Goal: Transaction & Acquisition: Book appointment/travel/reservation

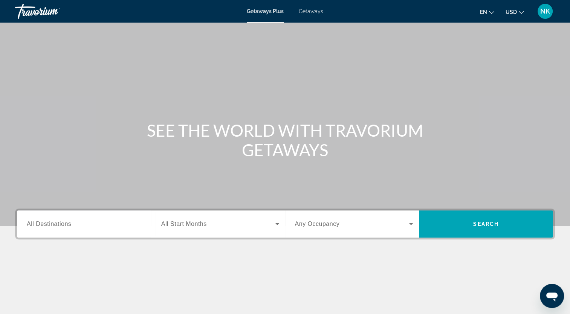
click at [65, 223] on span "All Destinations" at bounding box center [49, 224] width 44 height 6
click at [65, 223] on input "Destination All Destinations" at bounding box center [86, 224] width 118 height 9
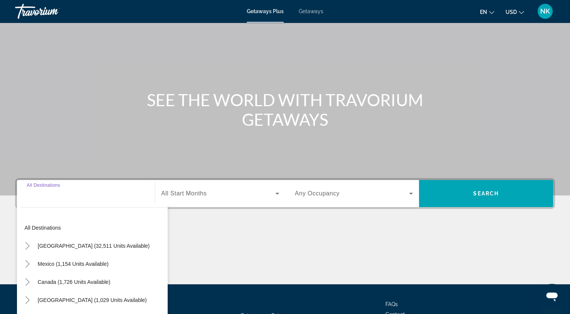
scroll to position [93, 0]
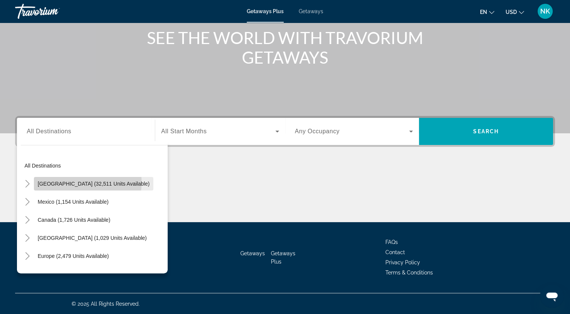
click at [87, 182] on span "[GEOGRAPHIC_DATA] (32,511 units available)" at bounding box center [94, 184] width 112 height 6
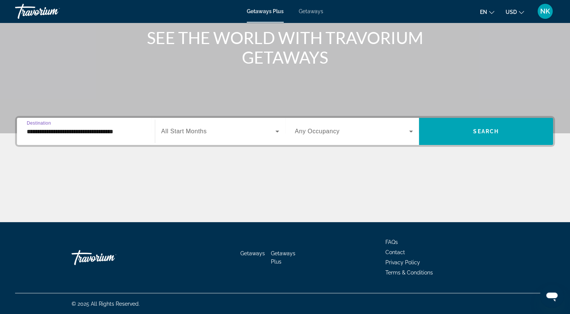
click at [75, 130] on input "**********" at bounding box center [86, 131] width 118 height 9
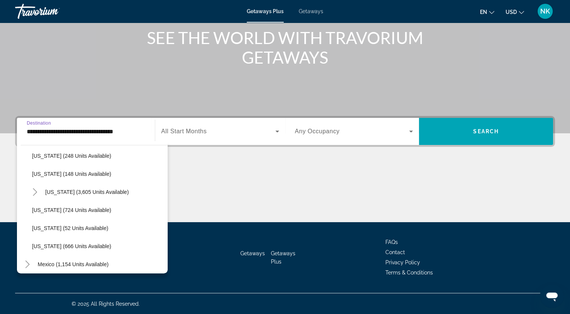
scroll to position [621, 0]
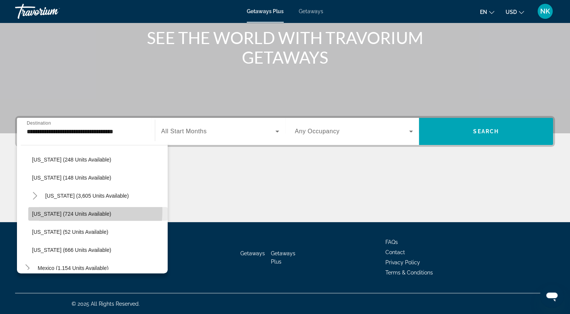
click at [53, 211] on span "[US_STATE] (724 units available)" at bounding box center [71, 214] width 79 height 6
type input "**********"
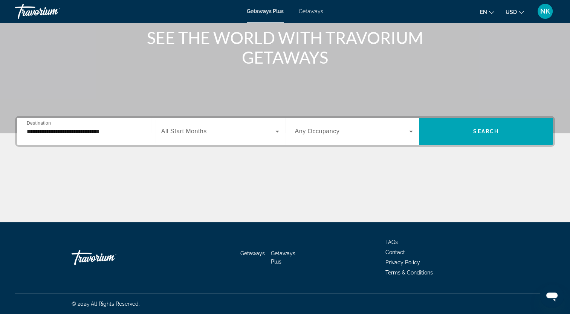
click at [199, 130] on span "All Start Months" at bounding box center [184, 131] width 46 height 6
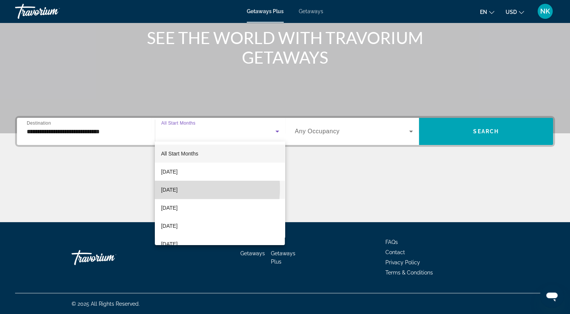
click at [173, 188] on span "[DATE]" at bounding box center [169, 189] width 17 height 9
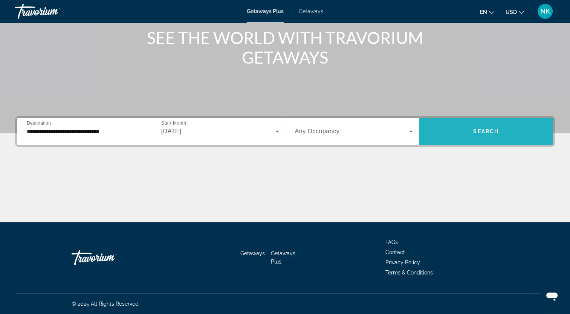
click at [484, 119] on span "Search widget" at bounding box center [486, 131] width 134 height 27
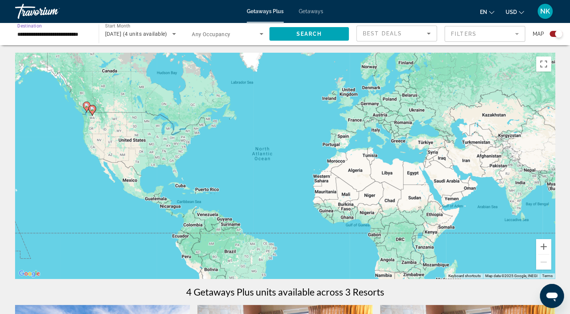
click at [47, 31] on input "**********" at bounding box center [53, 34] width 72 height 9
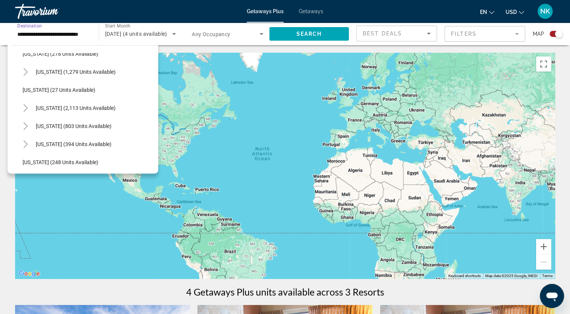
scroll to position [473, 0]
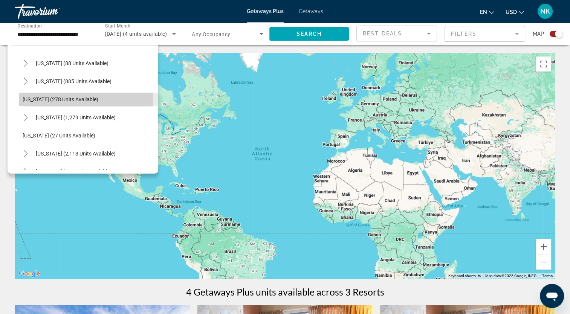
click at [41, 100] on span "[US_STATE] (278 units available)" at bounding box center [61, 99] width 76 height 6
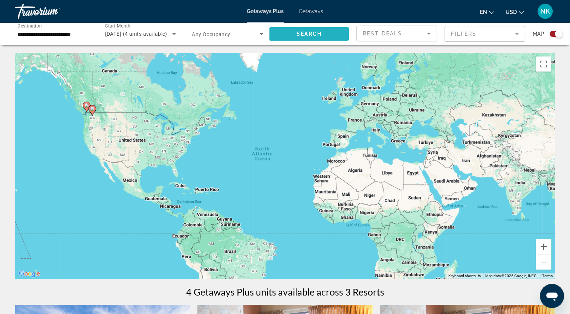
click at [329, 32] on span "Search widget" at bounding box center [309, 34] width 80 height 18
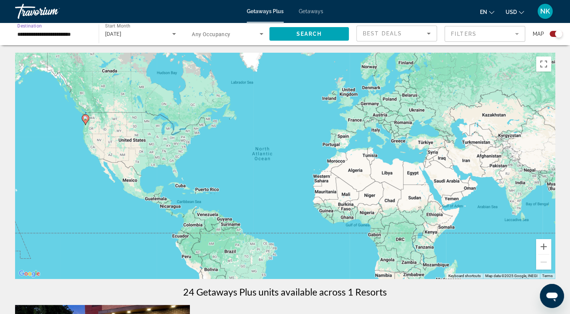
click at [37, 36] on input "**********" at bounding box center [53, 34] width 72 height 9
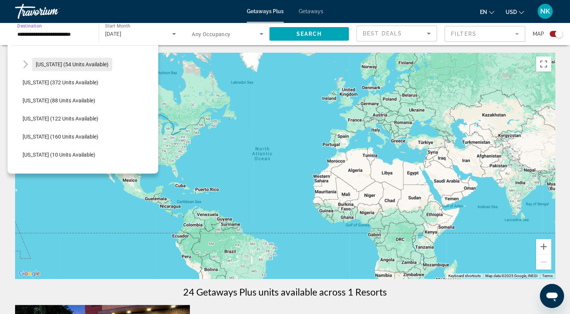
scroll to position [151, 0]
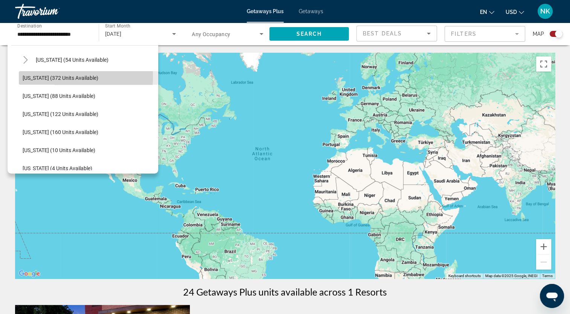
click at [56, 76] on span "[US_STATE] (372 units available)" at bounding box center [61, 78] width 76 height 6
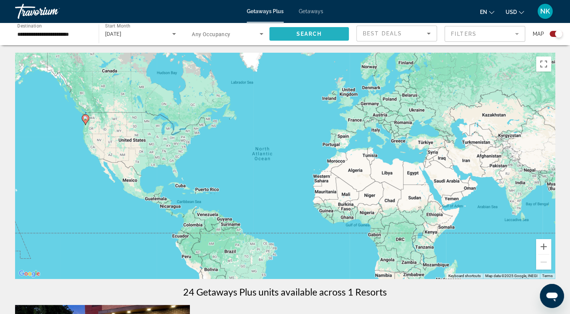
click at [307, 35] on span "Search" at bounding box center [309, 34] width 26 height 6
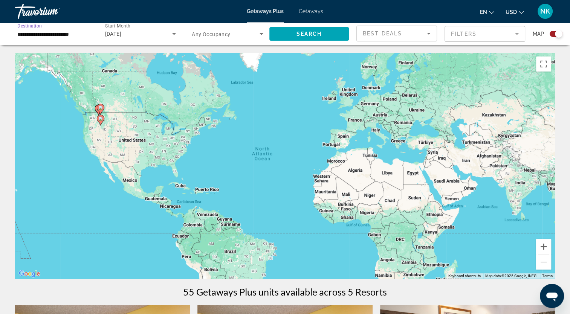
click at [62, 37] on input "**********" at bounding box center [53, 34] width 72 height 9
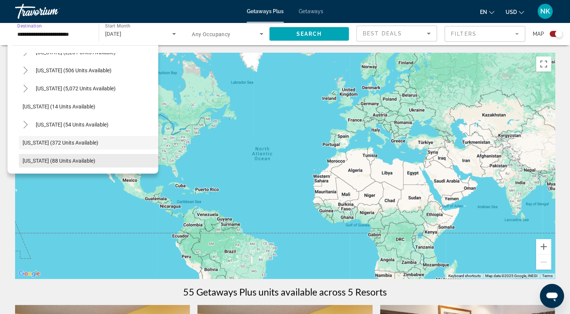
scroll to position [75, 0]
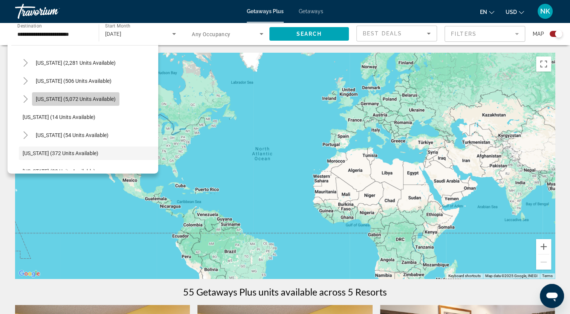
click at [80, 96] on span "[US_STATE] (5,072 units available)" at bounding box center [76, 99] width 80 height 6
type input "**********"
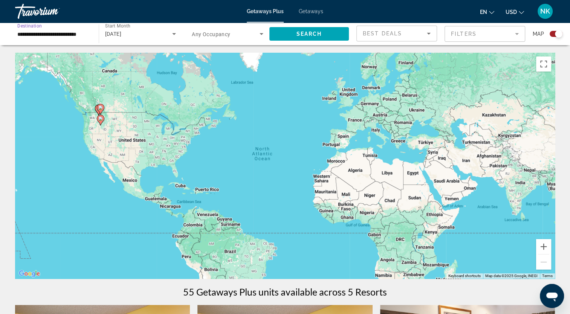
click at [119, 29] on span "Start Month" at bounding box center [117, 25] width 25 height 5
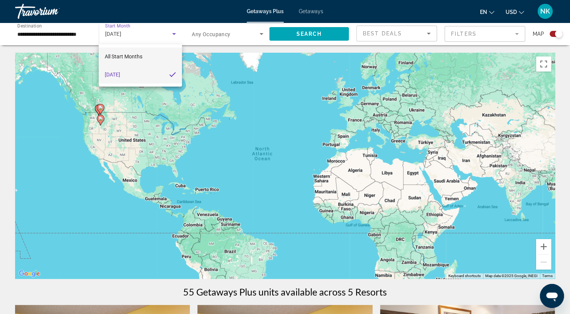
click at [119, 58] on span "All Start Months" at bounding box center [124, 56] width 38 height 6
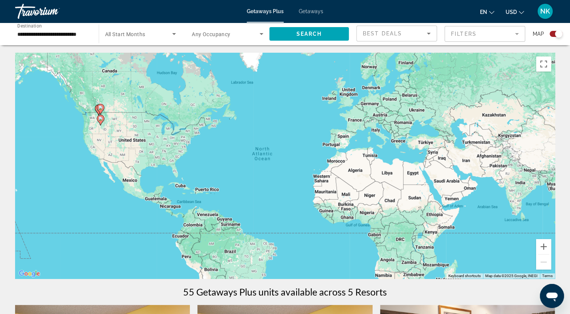
click at [130, 33] on span "All Start Months" at bounding box center [125, 34] width 40 height 6
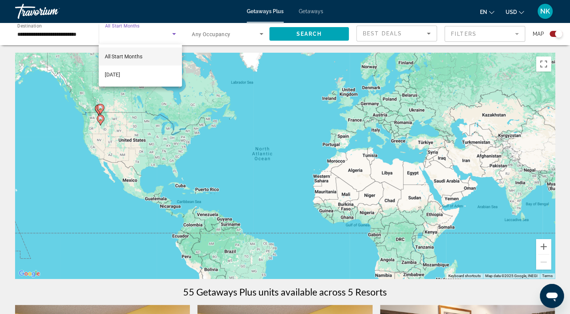
click at [137, 55] on span "All Start Months" at bounding box center [124, 56] width 38 height 6
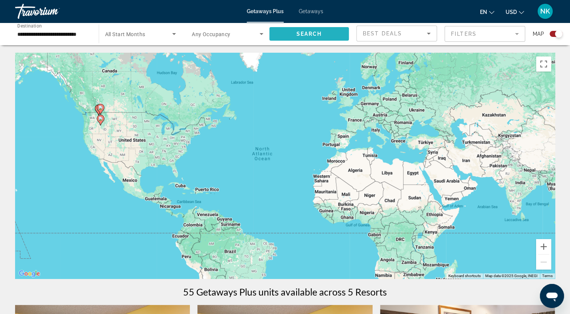
click at [335, 33] on span "Search widget" at bounding box center [309, 34] width 80 height 18
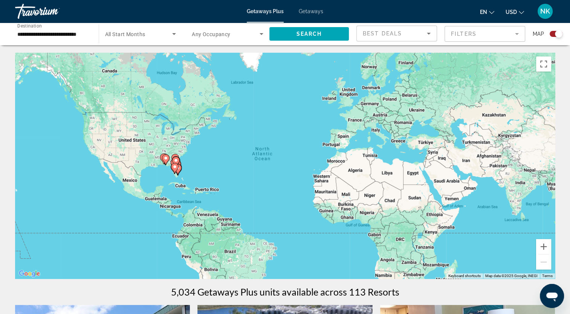
click at [138, 32] on span "All Start Months" at bounding box center [125, 34] width 40 height 6
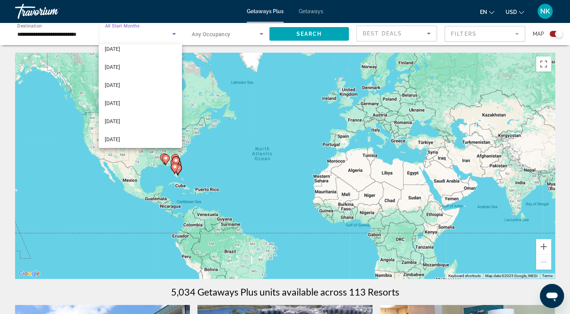
scroll to position [83, 0]
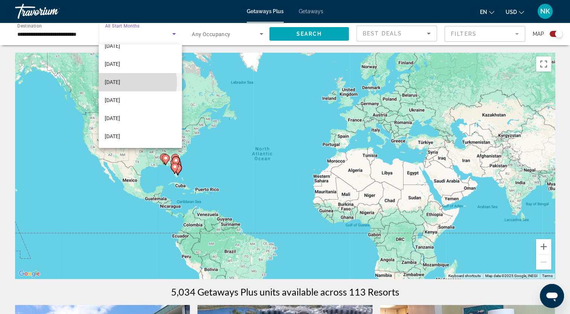
click at [120, 82] on span "[DATE]" at bounding box center [112, 82] width 15 height 9
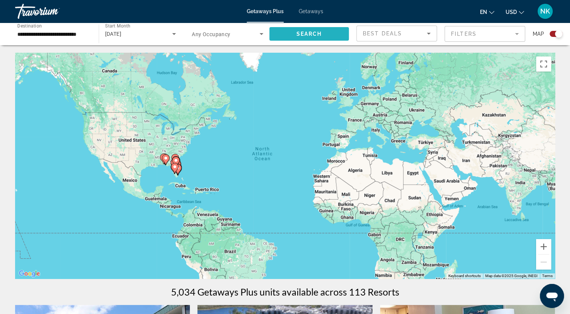
click at [325, 30] on span "Search widget" at bounding box center [309, 34] width 80 height 18
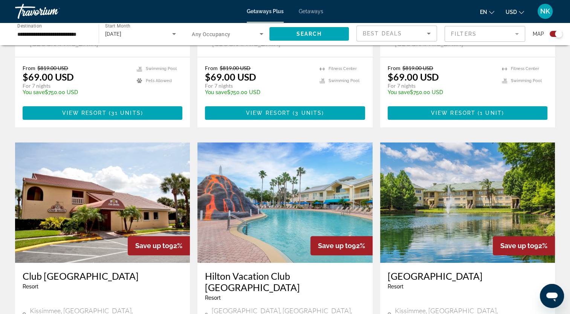
scroll to position [716, 0]
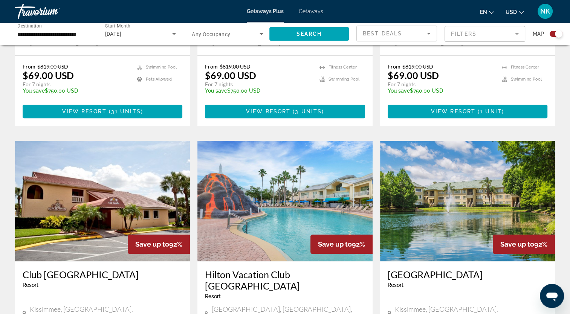
click at [283, 155] on img "Main content" at bounding box center [284, 201] width 175 height 121
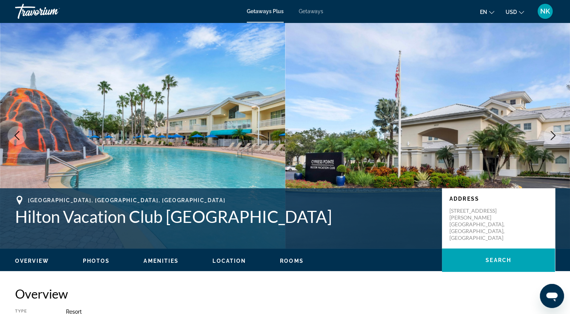
click at [553, 135] on icon "Next image" at bounding box center [552, 135] width 9 height 9
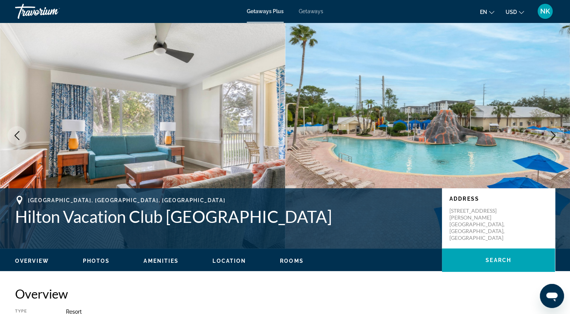
click at [553, 135] on icon "Next image" at bounding box center [552, 135] width 9 height 9
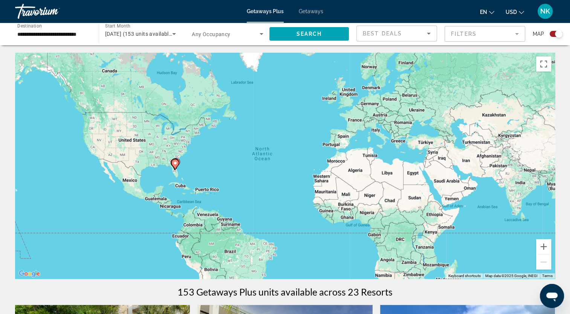
click at [176, 160] on icon "Main content" at bounding box center [174, 165] width 7 height 10
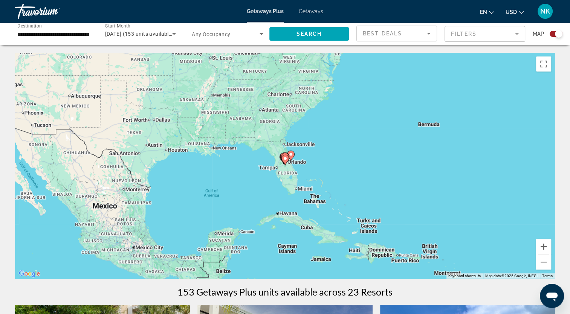
click at [294, 159] on gmp-advanced-marker "Main content" at bounding box center [291, 155] width 8 height 11
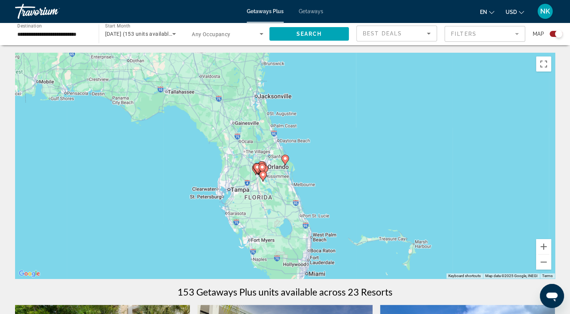
click at [289, 165] on div "To activate drag with keyboard, press Alt + Enter. Once in keyboard drag state,…" at bounding box center [285, 166] width 540 height 226
click at [285, 157] on image "Main content" at bounding box center [285, 158] width 5 height 5
type input "**********"
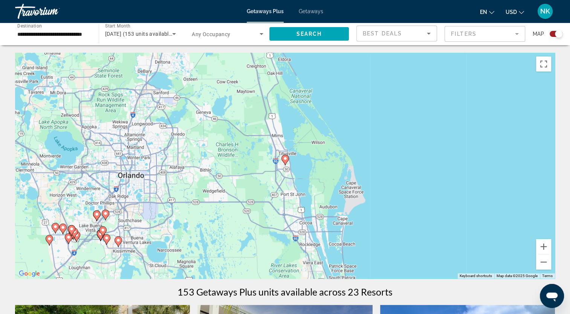
click at [285, 159] on image "Main content" at bounding box center [285, 158] width 5 height 5
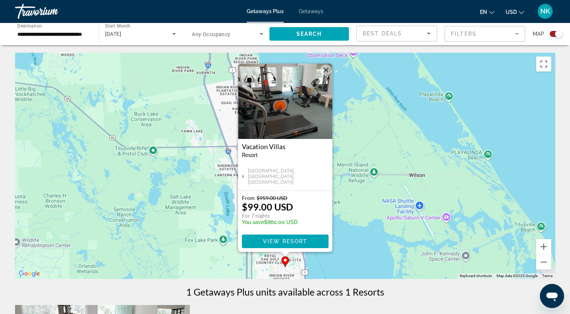
scroll to position [38, 0]
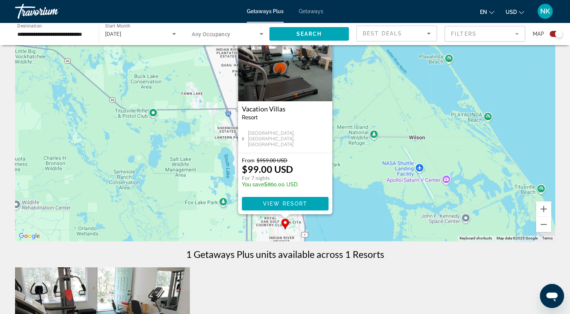
click at [284, 221] on image "Main content" at bounding box center [285, 222] width 5 height 5
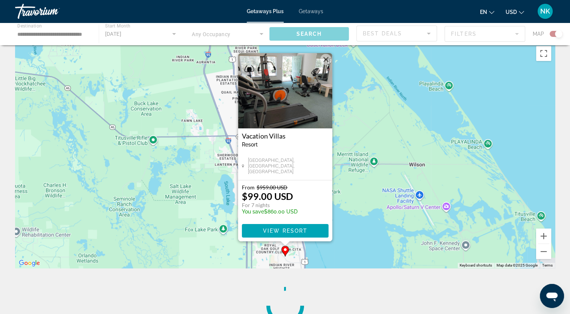
scroll to position [0, 0]
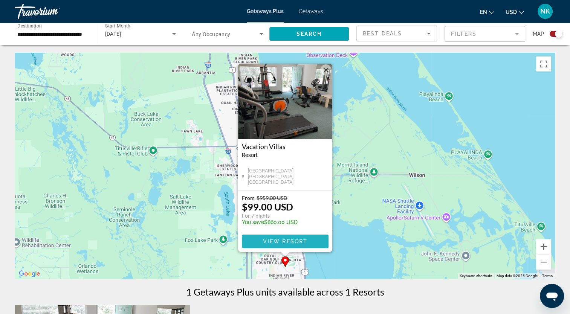
click at [288, 243] on span "View Resort" at bounding box center [285, 241] width 44 height 6
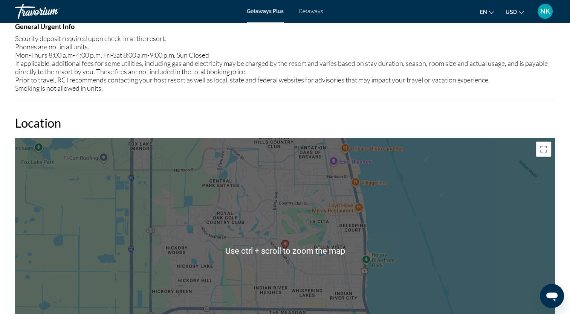
scroll to position [866, 0]
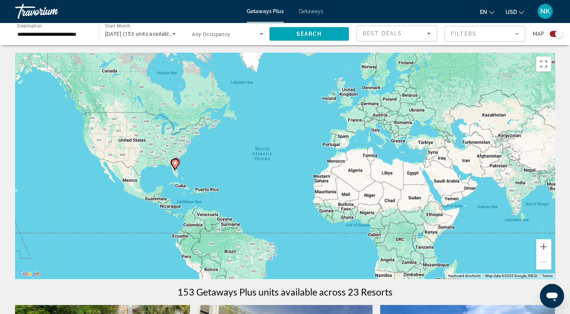
click at [552, 36] on div "Search widget" at bounding box center [556, 34] width 13 height 6
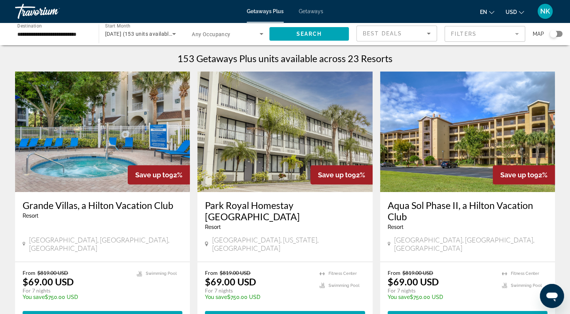
click at [557, 33] on div "Search widget" at bounding box center [554, 34] width 8 height 8
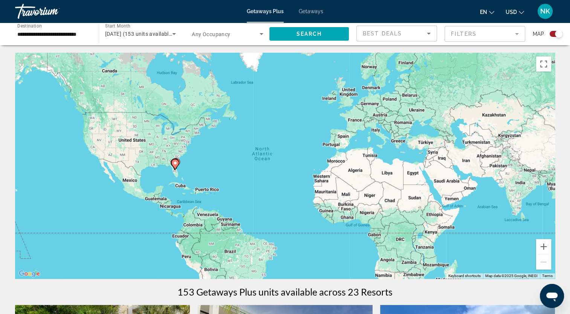
click at [173, 32] on icon "Search widget" at bounding box center [174, 33] width 9 height 9
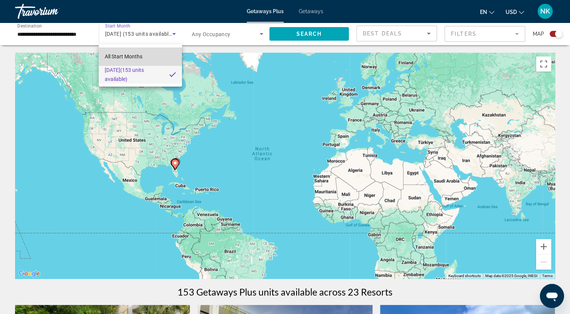
click at [137, 53] on span "All Start Months" at bounding box center [124, 56] width 38 height 6
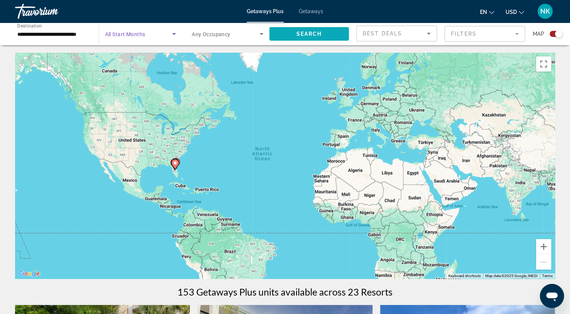
click at [278, 38] on span "Search widget" at bounding box center [309, 34] width 80 height 18
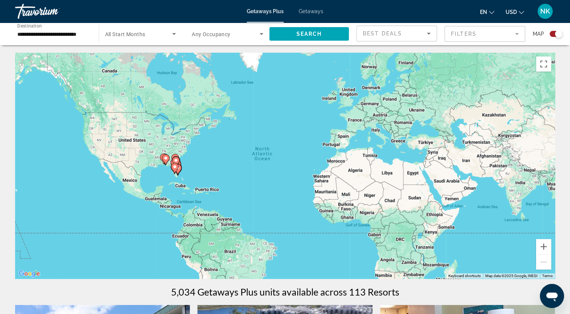
click at [191, 165] on div "To activate drag with keyboard, press Alt + Enter. Once in keyboard drag state,…" at bounding box center [285, 166] width 540 height 226
click at [179, 167] on gmp-advanced-marker "Main content" at bounding box center [176, 161] width 8 height 11
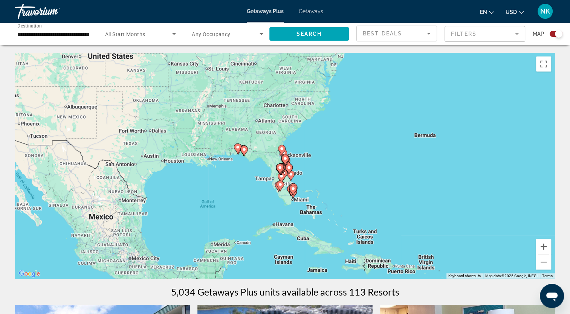
click at [291, 184] on icon "Main content" at bounding box center [293, 189] width 7 height 10
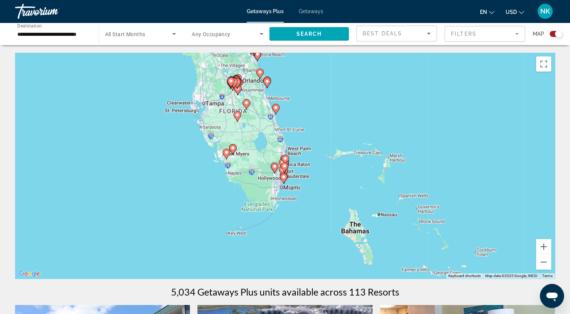
click at [254, 135] on div "To navigate, press the arrow keys. To activate drag with keyboard, press Alt + …" at bounding box center [285, 166] width 540 height 226
click at [312, 182] on div "To activate drag with keyboard, press Alt + Enter. Once in keyboard drag state,…" at bounding box center [285, 166] width 540 height 226
click at [228, 152] on image "Main content" at bounding box center [226, 152] width 5 height 5
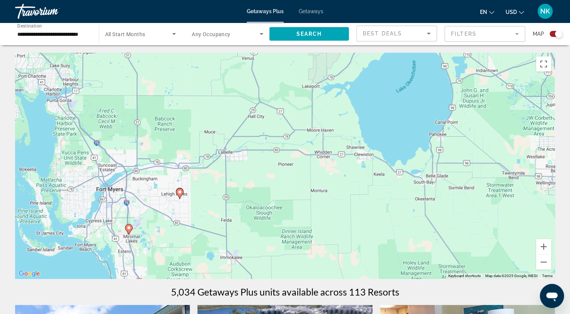
drag, startPoint x: 400, startPoint y: 143, endPoint x: 241, endPoint y: 215, distance: 174.0
click at [241, 215] on div "To activate drag with keyboard, press Alt + Enter. Once in keyboard drag state,…" at bounding box center [285, 166] width 540 height 226
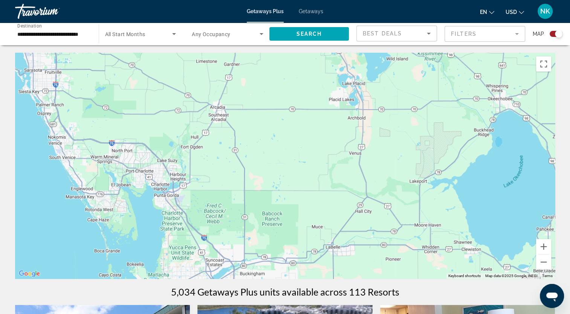
drag, startPoint x: 132, startPoint y: 110, endPoint x: 239, endPoint y: 206, distance: 144.3
click at [239, 206] on div "To activate drag with keyboard, press Alt + Enter. Once in keyboard drag state,…" at bounding box center [285, 166] width 540 height 226
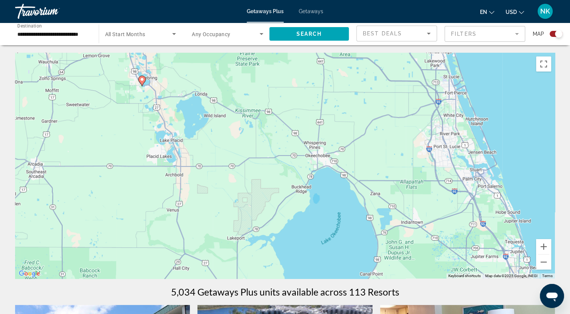
drag, startPoint x: 389, startPoint y: 236, endPoint x: 203, endPoint y: 287, distance: 192.5
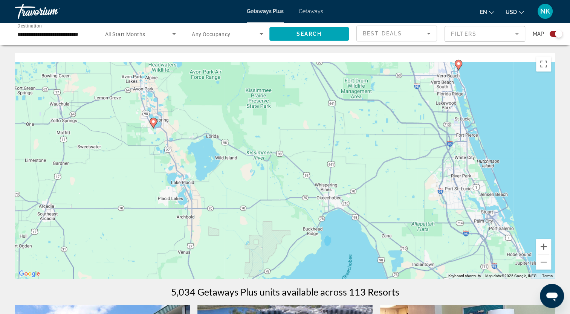
drag, startPoint x: 191, startPoint y: 189, endPoint x: 215, endPoint y: 260, distance: 74.6
click at [215, 260] on div "To activate drag with keyboard, press Alt + Enter. Once in keyboard drag state,…" at bounding box center [285, 166] width 540 height 226
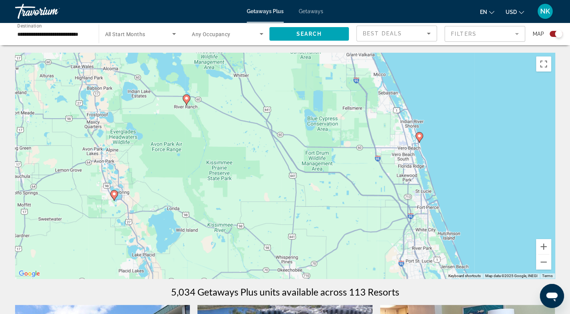
drag, startPoint x: 514, startPoint y: 211, endPoint x: 448, endPoint y: 231, distance: 69.4
click at [449, 231] on div "To activate drag with keyboard, press Alt + Enter. Once in keyboard drag state,…" at bounding box center [285, 166] width 540 height 226
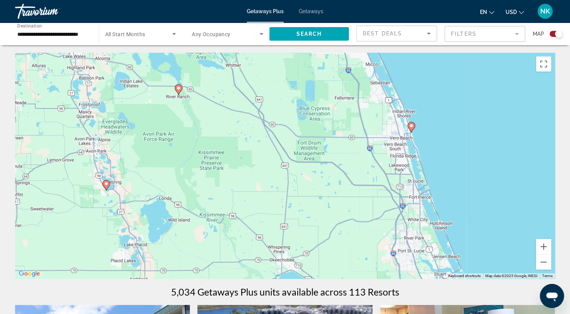
click at [411, 126] on image "Main content" at bounding box center [411, 126] width 5 height 5
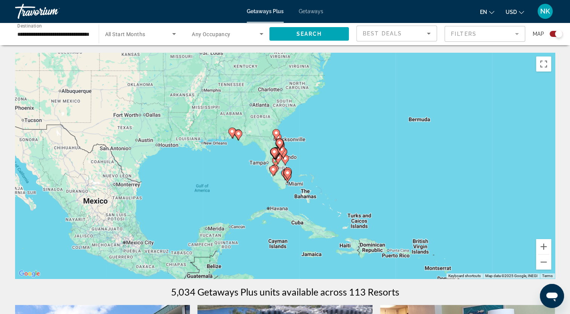
click at [279, 136] on gmp-advanced-marker "Main content" at bounding box center [276, 134] width 8 height 11
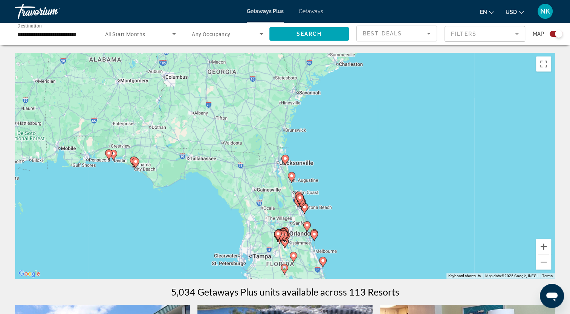
click at [315, 231] on icon "Main content" at bounding box center [313, 236] width 7 height 10
type input "**********"
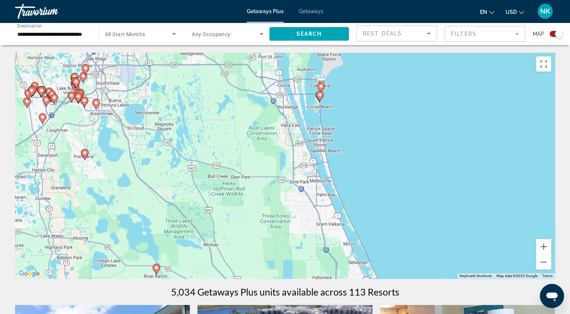
drag, startPoint x: 350, startPoint y: 247, endPoint x: 422, endPoint y: 142, distance: 127.7
click at [422, 142] on div "To navigate, press the arrow keys. To activate drag with keyboard, press Alt + …" at bounding box center [285, 166] width 540 height 226
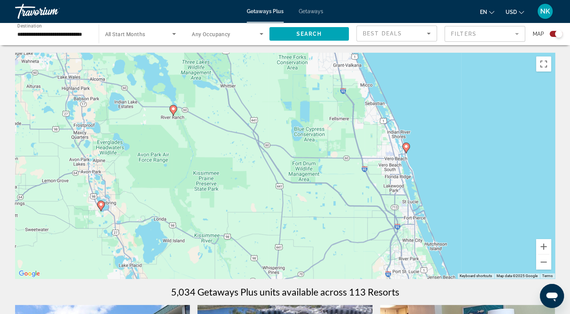
drag, startPoint x: 462, startPoint y: 224, endPoint x: 432, endPoint y: 113, distance: 115.0
click at [432, 113] on div "To navigate, press the arrow keys. To activate drag with keyboard, press Alt + …" at bounding box center [285, 166] width 540 height 226
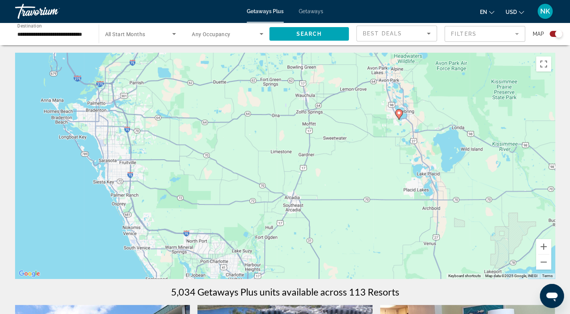
drag, startPoint x: 226, startPoint y: 153, endPoint x: 525, endPoint y: 62, distance: 312.2
click at [525, 62] on div "To navigate, press the arrow keys. To activate drag with keyboard, press Alt + …" at bounding box center [285, 166] width 540 height 226
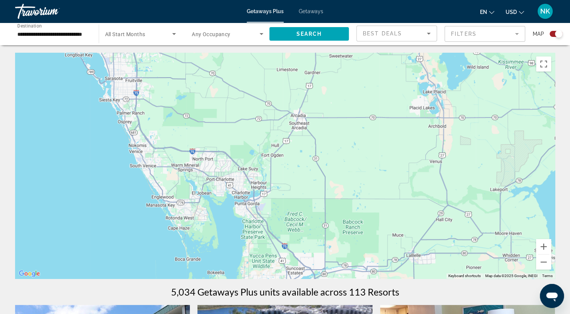
drag, startPoint x: 448, startPoint y: 225, endPoint x: 454, endPoint y: 139, distance: 86.1
click at [454, 139] on div "To navigate, press the arrow keys. To activate drag with keyboard, press Alt + …" at bounding box center [285, 166] width 540 height 226
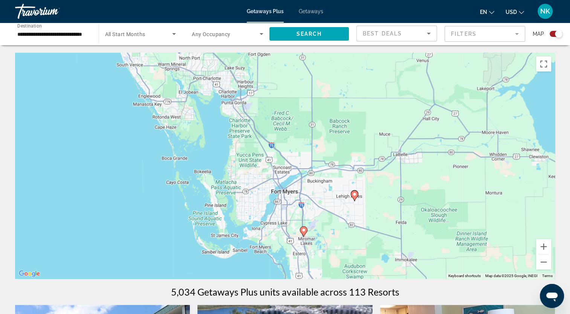
drag, startPoint x: 274, startPoint y: 194, endPoint x: 261, endPoint y: 91, distance: 103.3
click at [261, 91] on div "To navigate, press the arrow keys. To activate drag with keyboard, press Alt + …" at bounding box center [285, 166] width 540 height 226
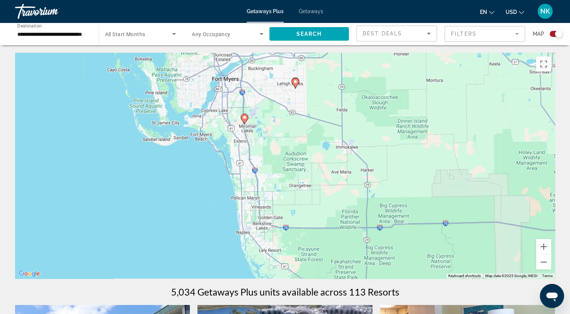
drag, startPoint x: 379, startPoint y: 184, endPoint x: 320, endPoint y: 70, distance: 128.2
click at [320, 70] on div "To navigate, press the arrow keys. To activate drag with keyboard, press Alt + …" at bounding box center [285, 166] width 540 height 226
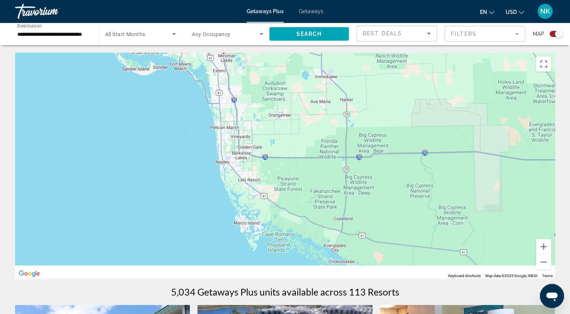
drag, startPoint x: 348, startPoint y: 194, endPoint x: 325, endPoint y: 120, distance: 77.5
click at [325, 120] on div "To navigate, press the arrow keys. To activate drag with keyboard, press Alt + …" at bounding box center [285, 166] width 540 height 226
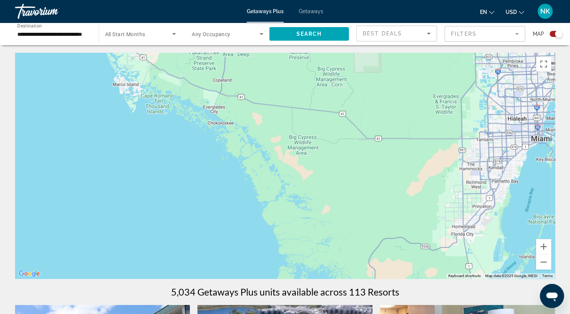
drag, startPoint x: 368, startPoint y: 214, endPoint x: 249, endPoint y: 78, distance: 181.0
click at [249, 78] on div "To navigate, press the arrow keys. To activate drag with keyboard, press Alt + …" at bounding box center [285, 166] width 540 height 226
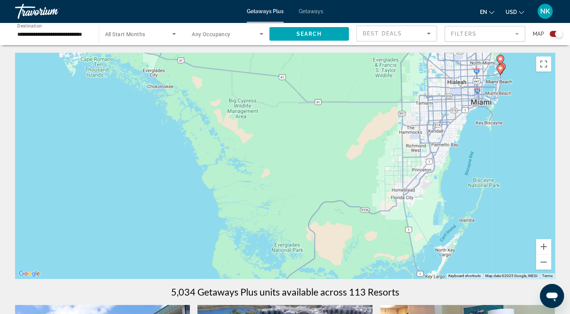
drag, startPoint x: 416, startPoint y: 153, endPoint x: 356, endPoint y: 115, distance: 71.1
click at [356, 115] on div "To navigate, press the arrow keys. To activate drag with keyboard, press Alt + …" at bounding box center [285, 166] width 540 height 226
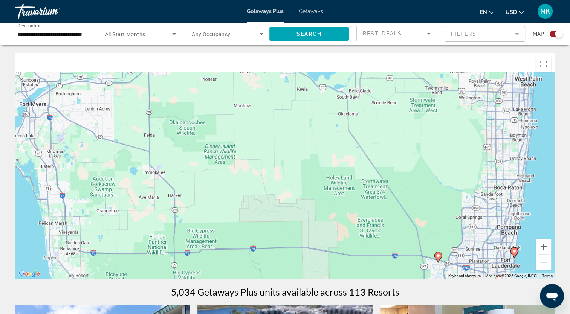
drag, startPoint x: 343, startPoint y: 61, endPoint x: 354, endPoint y: 333, distance: 272.2
click at [354, 314] on html "**********" at bounding box center [285, 157] width 570 height 314
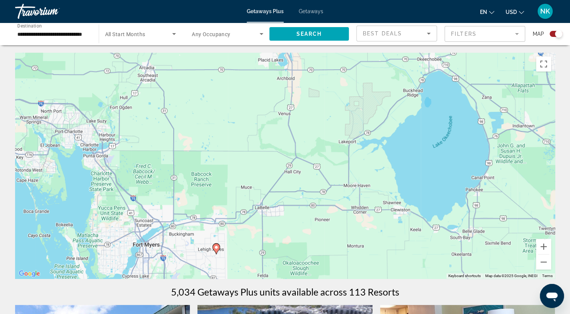
drag, startPoint x: 87, startPoint y: 70, endPoint x: 197, endPoint y: 213, distance: 180.5
click at [197, 213] on div "To navigate, press the arrow keys. To activate drag with keyboard, press Alt + …" at bounding box center [285, 166] width 540 height 226
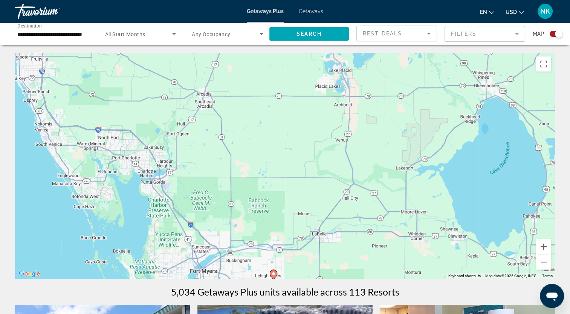
drag, startPoint x: 168, startPoint y: 218, endPoint x: 257, endPoint y: 259, distance: 97.9
click at [257, 259] on div "To navigate, press the arrow keys. To activate drag with keyboard, press Alt + …" at bounding box center [285, 166] width 540 height 226
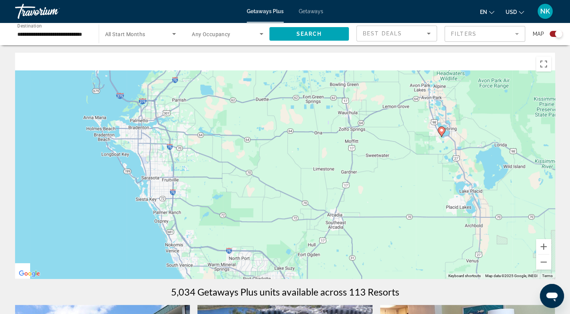
drag, startPoint x: 151, startPoint y: 154, endPoint x: 268, endPoint y: 291, distance: 179.8
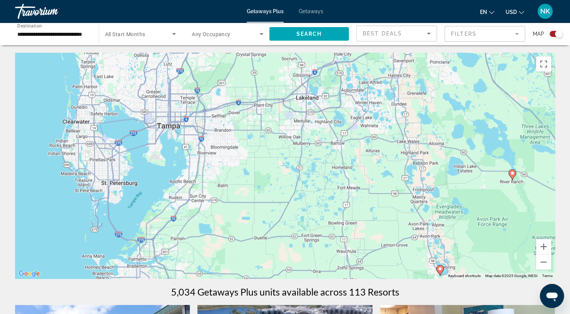
drag, startPoint x: 258, startPoint y: 176, endPoint x: 238, endPoint y: 285, distance: 110.9
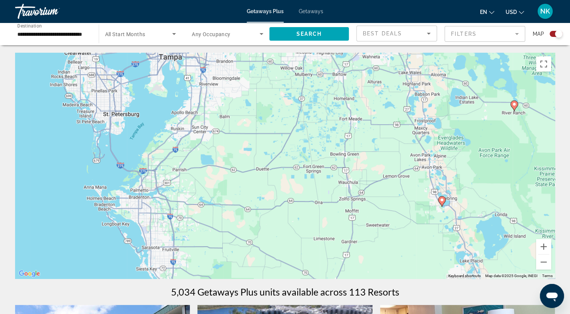
drag, startPoint x: 258, startPoint y: 263, endPoint x: 249, endPoint y: 93, distance: 170.5
click at [249, 93] on div "To navigate, press the arrow keys. To activate drag with keyboard, press Alt + …" at bounding box center [285, 166] width 540 height 226
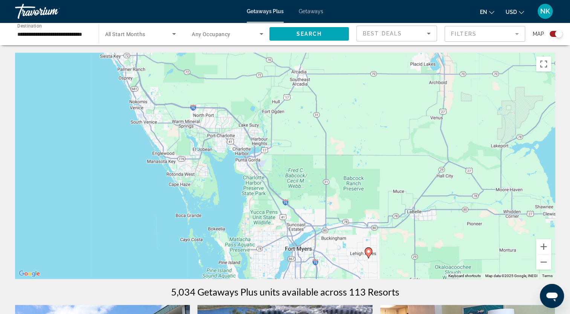
drag, startPoint x: 268, startPoint y: 240, endPoint x: 247, endPoint y: 160, distance: 81.8
click at [247, 160] on div "To navigate, press the arrow keys. To activate drag with keyboard, press Alt + …" at bounding box center [285, 166] width 540 height 226
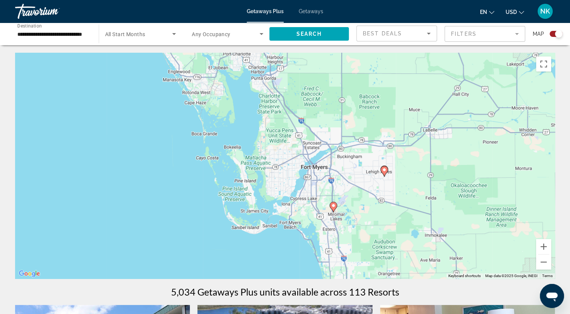
drag, startPoint x: 340, startPoint y: 234, endPoint x: 356, endPoint y: 152, distance: 83.6
click at [356, 152] on div "To navigate, press the arrow keys. To activate drag with keyboard, press Alt + …" at bounding box center [285, 166] width 540 height 226
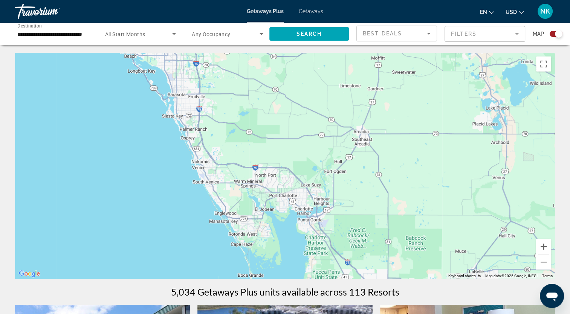
drag, startPoint x: 256, startPoint y: 75, endPoint x: 305, endPoint y: 224, distance: 156.9
click at [305, 224] on div "To navigate, press the arrow keys. To activate drag with keyboard, press Alt + …" at bounding box center [285, 166] width 540 height 226
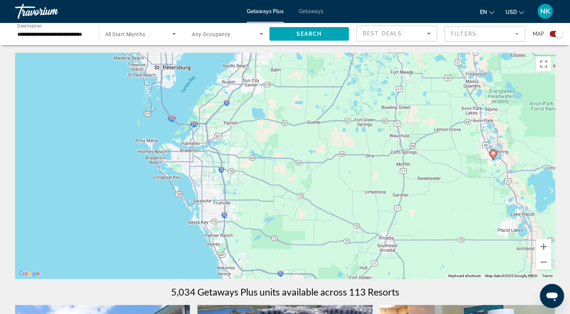
drag, startPoint x: 198, startPoint y: 105, endPoint x: 223, endPoint y: 207, distance: 104.7
click at [223, 207] on div "To navigate, press the arrow keys. To activate drag with keyboard, press Alt + …" at bounding box center [285, 166] width 540 height 226
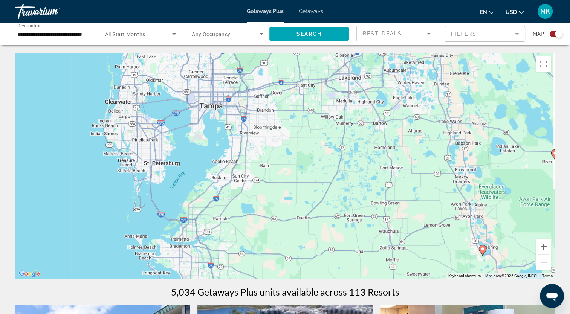
drag, startPoint x: 331, startPoint y: 154, endPoint x: 315, endPoint y: 277, distance: 123.5
click at [316, 277] on div "To navigate, press the arrow keys. To activate drag with keyboard, press Alt + …" at bounding box center [285, 166] width 540 height 226
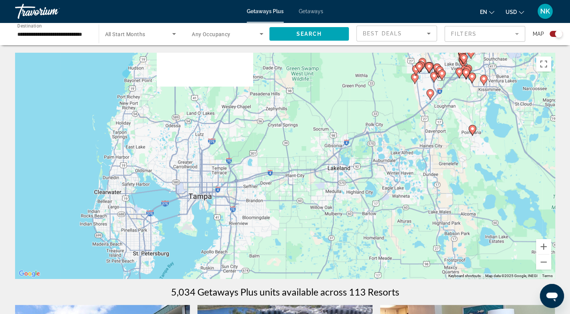
drag, startPoint x: 290, startPoint y: 189, endPoint x: 286, endPoint y: 254, distance: 65.0
click at [286, 254] on div "To navigate, press the arrow keys. To activate drag with keyboard, press Alt + …" at bounding box center [285, 166] width 540 height 226
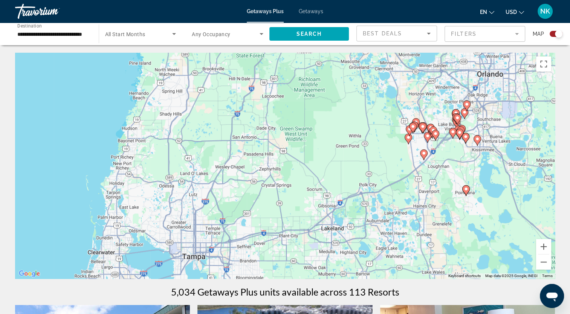
drag, startPoint x: 285, startPoint y: 165, endPoint x: 271, endPoint y: 245, distance: 81.5
click at [271, 245] on div "To navigate, press the arrow keys. To activate drag with keyboard, press Alt + …" at bounding box center [285, 166] width 540 height 226
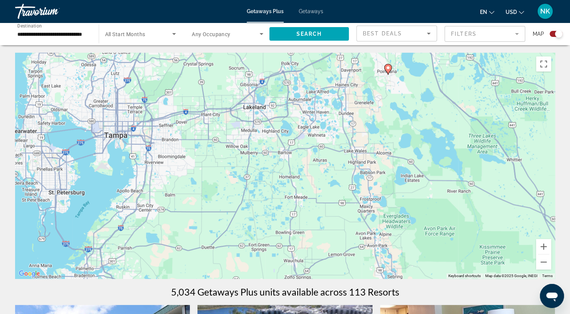
drag, startPoint x: 474, startPoint y: 240, endPoint x: 423, endPoint y: 89, distance: 160.0
click at [423, 89] on div "To navigate, press the arrow keys. To activate drag with keyboard, press Alt + …" at bounding box center [285, 166] width 540 height 226
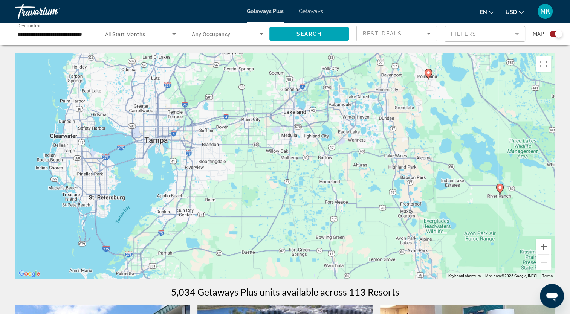
drag, startPoint x: 159, startPoint y: 218, endPoint x: 180, endPoint y: 226, distance: 22.9
click at [180, 226] on div "To navigate, press the arrow keys. To activate drag with keyboard, press Alt + …" at bounding box center [285, 166] width 540 height 226
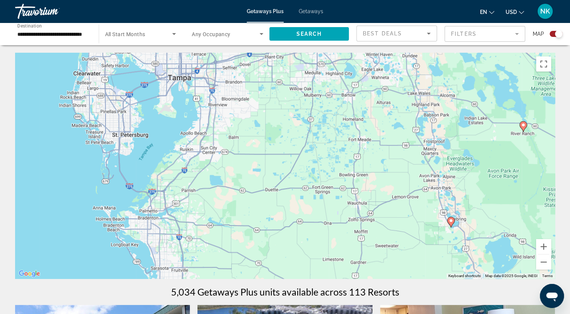
drag, startPoint x: 187, startPoint y: 241, endPoint x: 210, endPoint y: 178, distance: 67.3
click at [210, 178] on div "To navigate, press the arrow keys. To activate drag with keyboard, press Alt + …" at bounding box center [285, 166] width 540 height 226
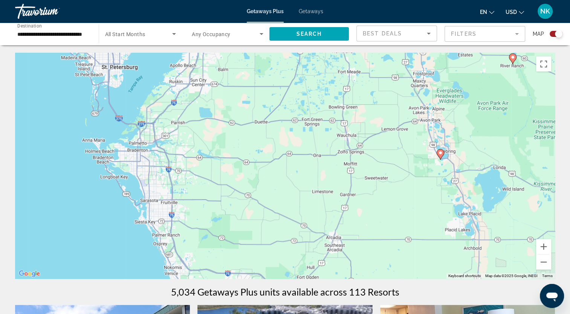
drag, startPoint x: 186, startPoint y: 243, endPoint x: 176, endPoint y: 174, distance: 70.1
click at [176, 174] on div "To navigate, press the arrow keys. To activate drag with keyboard, press Alt + …" at bounding box center [285, 166] width 540 height 226
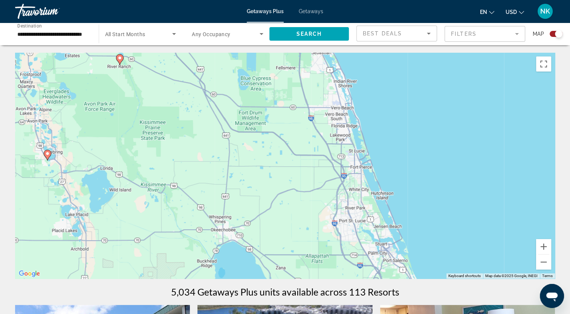
drag, startPoint x: 440, startPoint y: 204, endPoint x: 47, endPoint y: 204, distance: 392.9
click at [47, 204] on div "To navigate, press the arrow keys. To activate drag with keyboard, press Alt + …" at bounding box center [285, 166] width 540 height 226
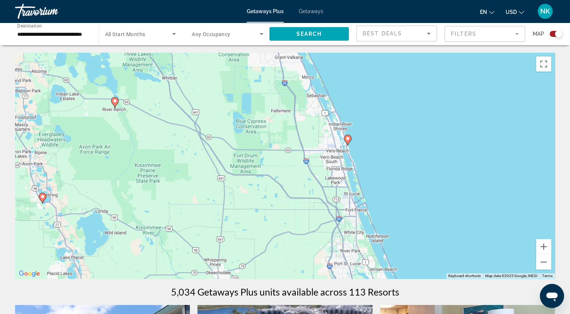
drag, startPoint x: 292, startPoint y: 229, endPoint x: 285, endPoint y: 299, distance: 70.4
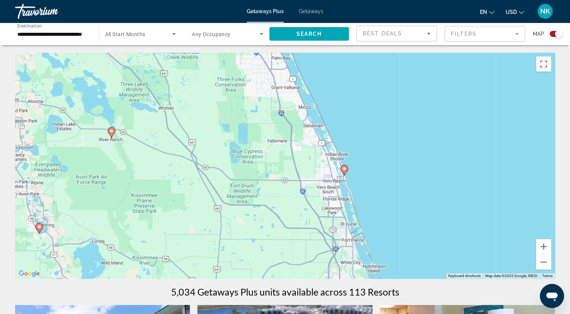
click at [344, 171] on image "Main content" at bounding box center [344, 169] width 5 height 5
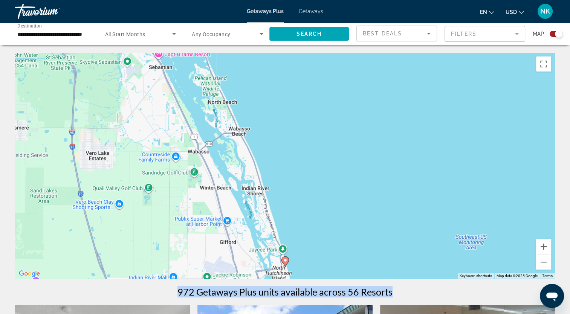
drag, startPoint x: 404, startPoint y: 281, endPoint x: 404, endPoint y: 197, distance: 83.3
click at [286, 262] on image "Main content" at bounding box center [285, 260] width 5 height 5
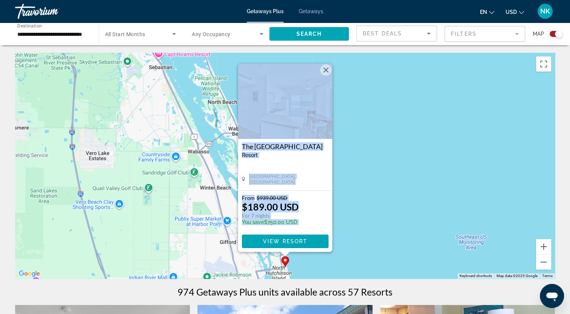
click at [285, 260] on image "Main content" at bounding box center [285, 260] width 5 height 5
click at [284, 238] on span "Main content" at bounding box center [285, 241] width 87 height 18
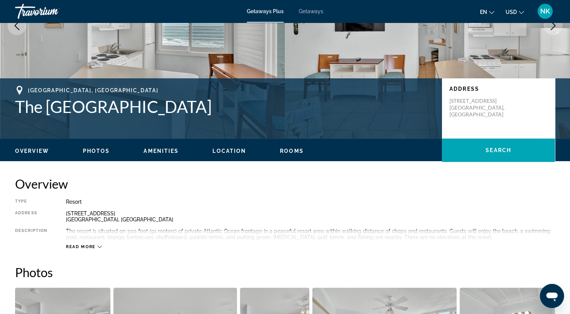
scroll to position [113, 0]
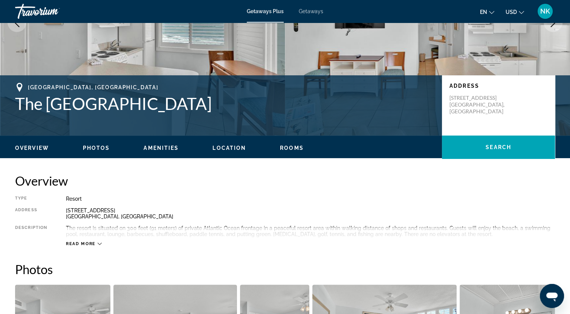
click at [101, 145] on span "Photos" at bounding box center [96, 148] width 27 height 6
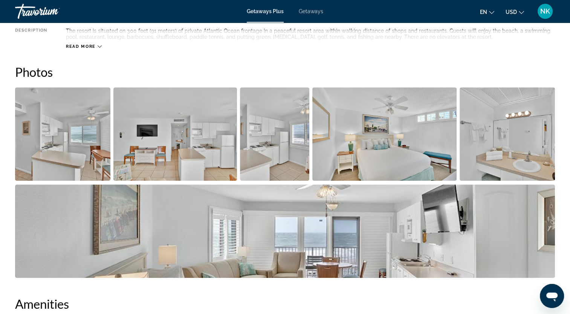
scroll to position [292, 0]
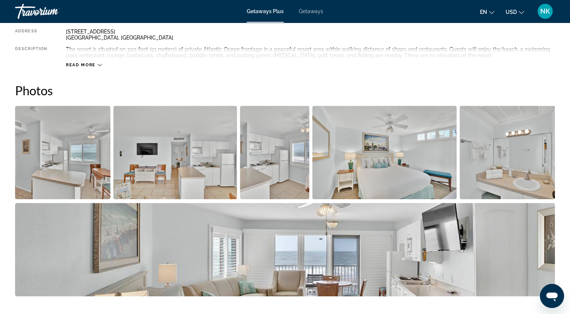
click at [37, 138] on img "Open full-screen image slider" at bounding box center [62, 152] width 95 height 93
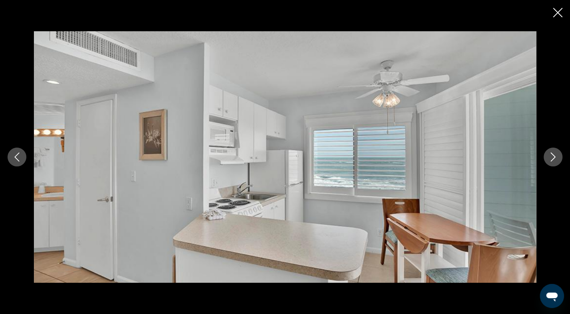
click at [550, 153] on icon "Next image" at bounding box center [552, 157] width 9 height 9
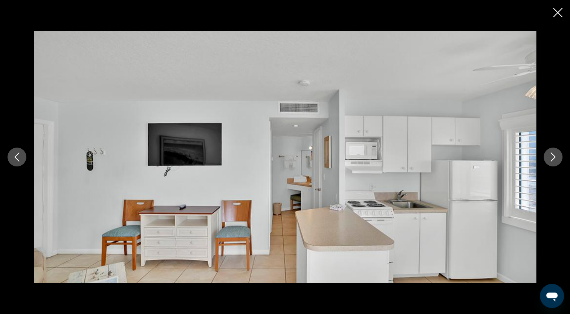
click at [552, 151] on button "Next image" at bounding box center [553, 157] width 19 height 19
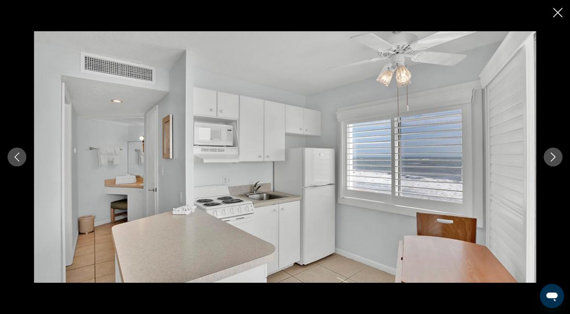
click at [552, 151] on button "Next image" at bounding box center [553, 157] width 19 height 19
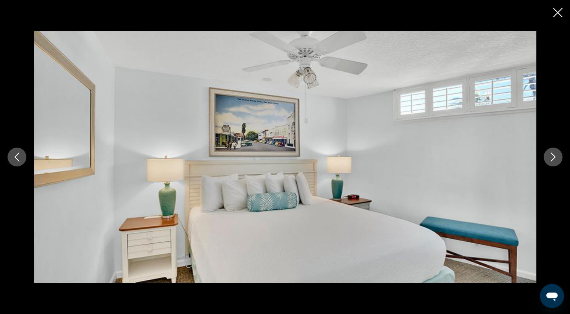
click at [552, 151] on button "Next image" at bounding box center [553, 157] width 19 height 19
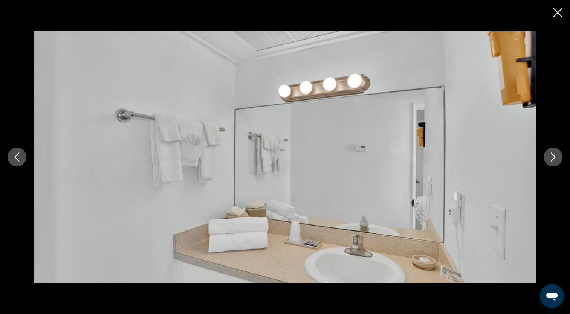
click at [552, 151] on button "Next image" at bounding box center [553, 157] width 19 height 19
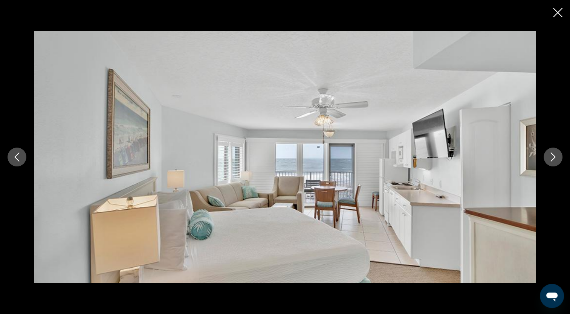
click at [552, 150] on button "Next image" at bounding box center [553, 157] width 19 height 19
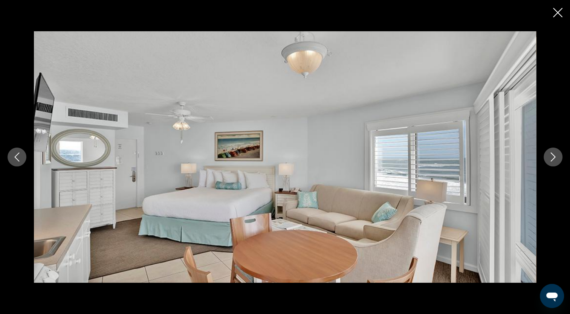
click at [552, 150] on button "Next image" at bounding box center [553, 157] width 19 height 19
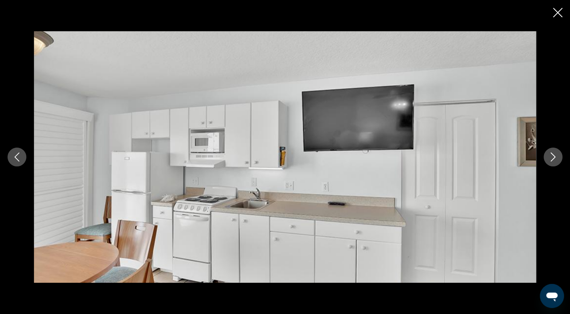
click at [552, 150] on button "Next image" at bounding box center [553, 157] width 19 height 19
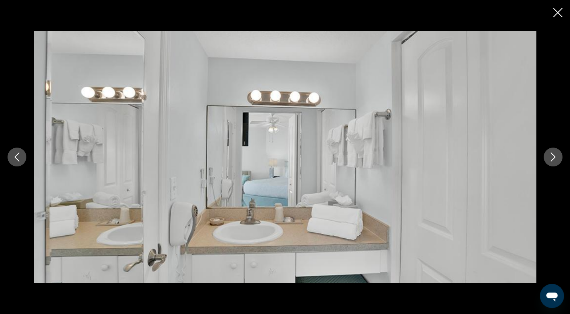
click at [552, 150] on button "Next image" at bounding box center [553, 157] width 19 height 19
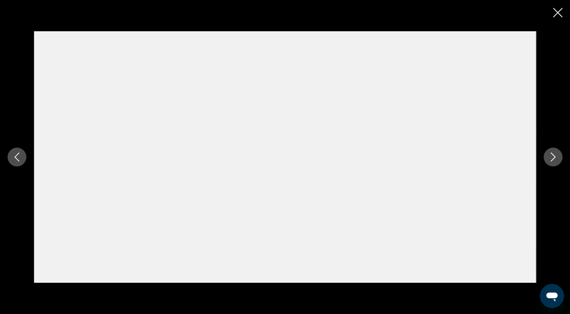
click at [550, 156] on icon "Next image" at bounding box center [552, 157] width 9 height 9
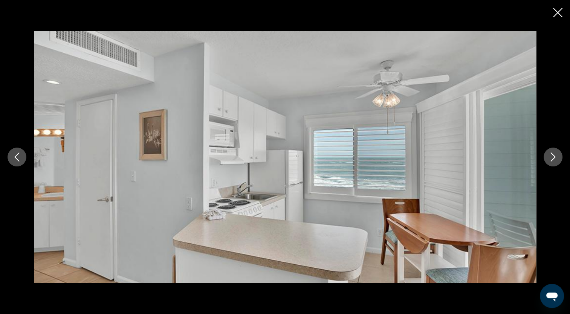
click at [557, 12] on icon "Close slideshow" at bounding box center [557, 12] width 9 height 9
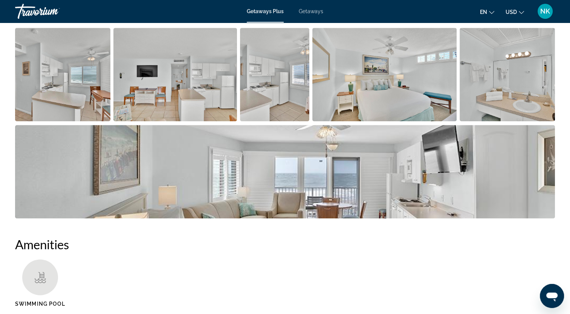
scroll to position [367, 0]
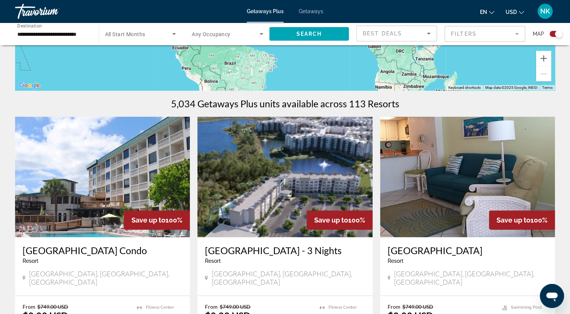
scroll to position [226, 0]
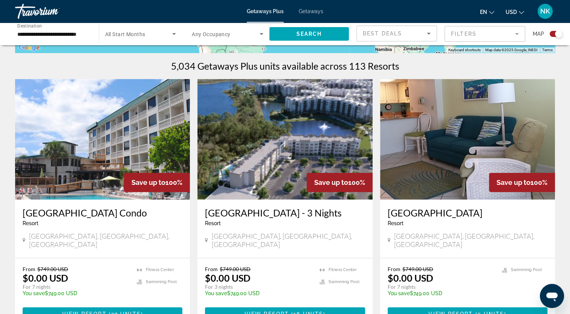
click at [298, 136] on img "Main content" at bounding box center [284, 139] width 175 height 121
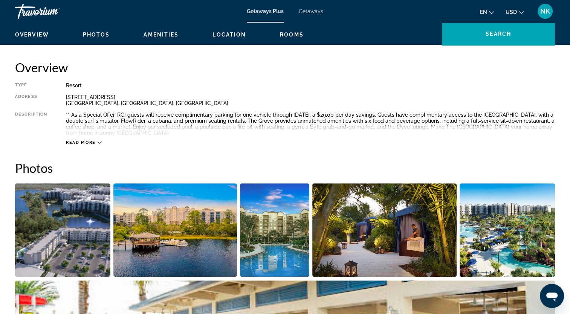
scroll to position [226, 0]
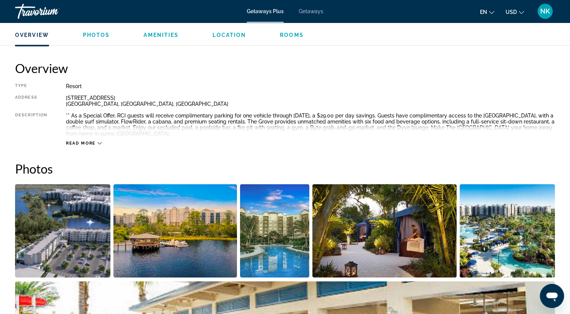
click at [86, 222] on img "Open full-screen image slider" at bounding box center [62, 230] width 95 height 93
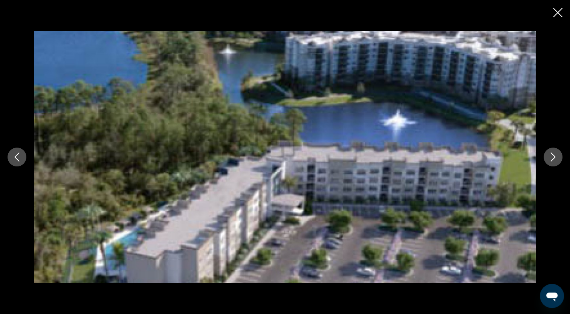
click at [553, 154] on icon "Next image" at bounding box center [552, 157] width 9 height 9
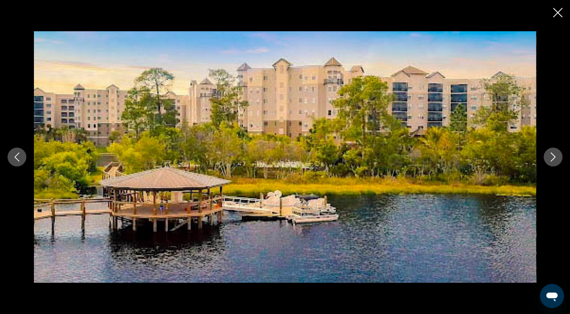
click at [553, 154] on icon "Next image" at bounding box center [552, 157] width 9 height 9
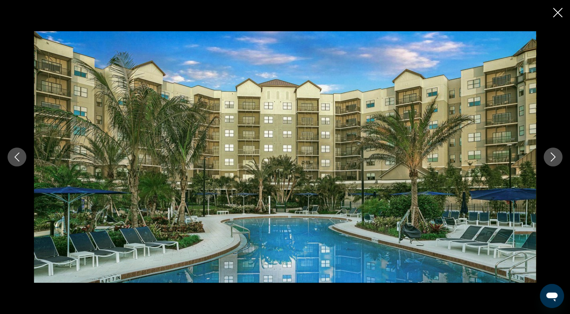
click at [553, 154] on icon "Next image" at bounding box center [552, 157] width 9 height 9
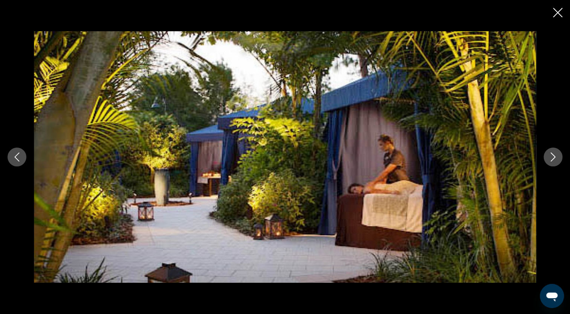
click at [552, 155] on icon "Next image" at bounding box center [553, 157] width 5 height 9
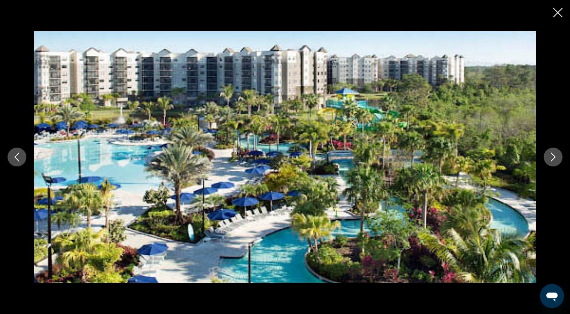
click at [552, 157] on icon "Next image" at bounding box center [552, 157] width 9 height 9
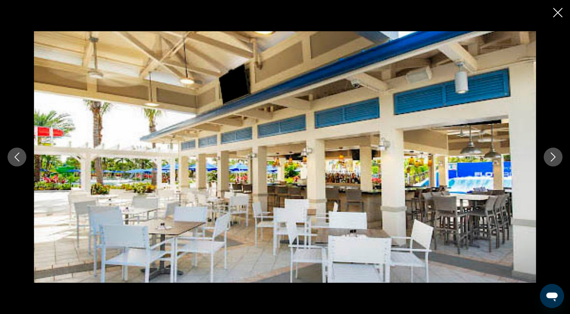
click at [552, 157] on icon "Next image" at bounding box center [552, 157] width 9 height 9
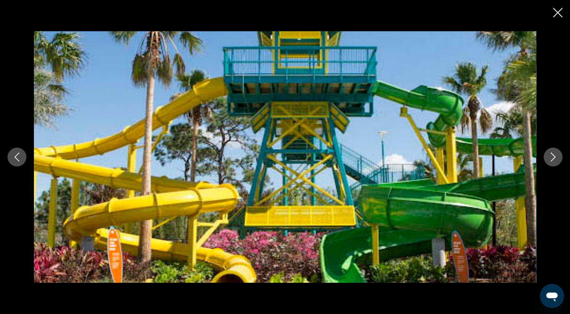
click at [552, 157] on icon "Next image" at bounding box center [552, 157] width 9 height 9
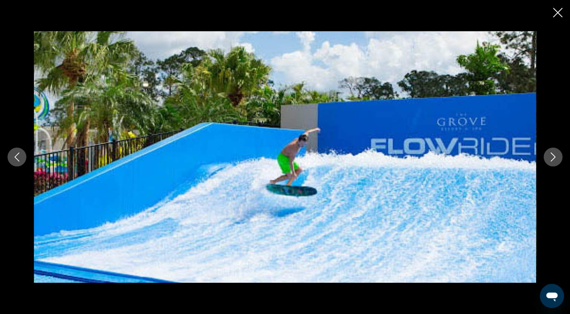
click at [551, 157] on icon "Next image" at bounding box center [552, 157] width 9 height 9
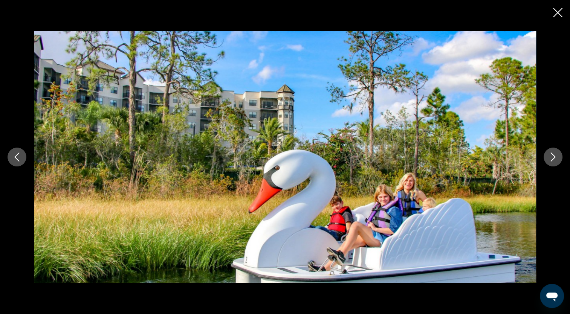
click at [551, 157] on icon "Next image" at bounding box center [552, 157] width 9 height 9
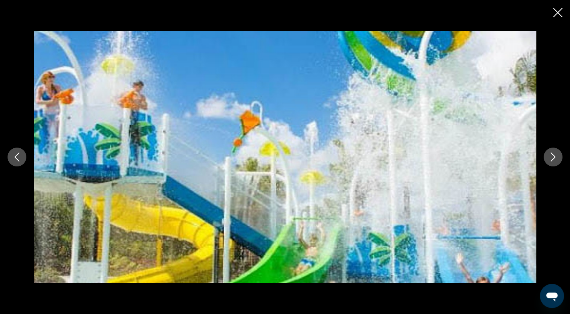
click at [551, 156] on icon "Next image" at bounding box center [552, 157] width 9 height 9
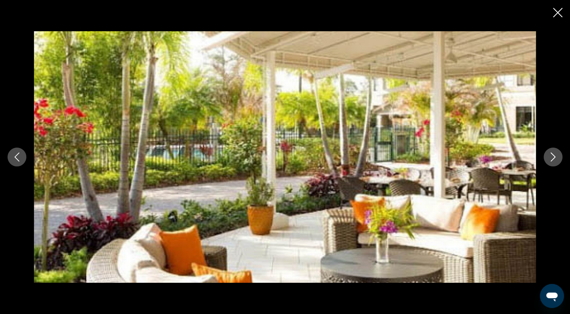
click at [551, 156] on icon "Next image" at bounding box center [552, 157] width 9 height 9
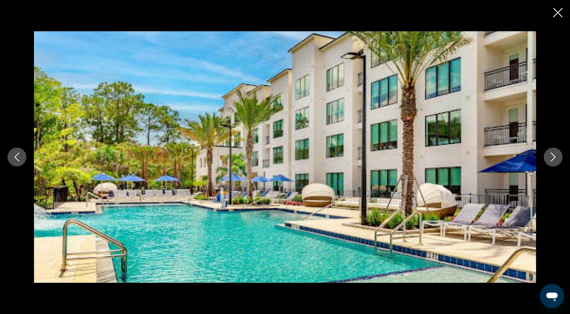
click at [551, 156] on icon "Next image" at bounding box center [552, 157] width 9 height 9
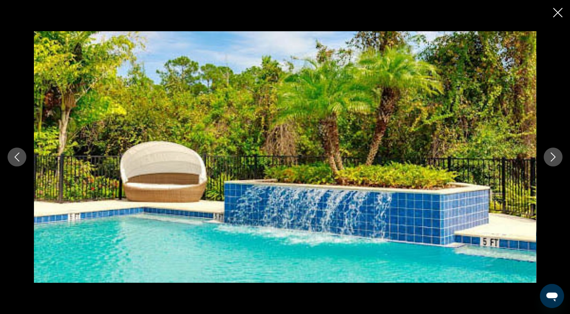
click at [551, 156] on icon "Next image" at bounding box center [552, 157] width 9 height 9
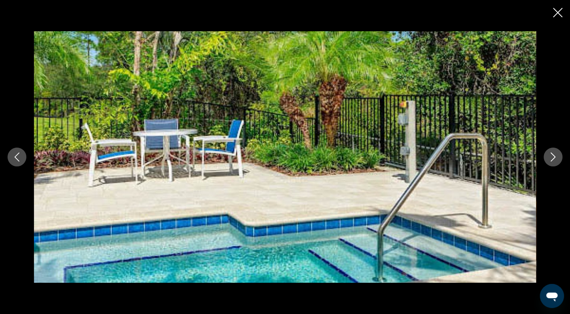
click at [551, 156] on icon "Next image" at bounding box center [552, 157] width 9 height 9
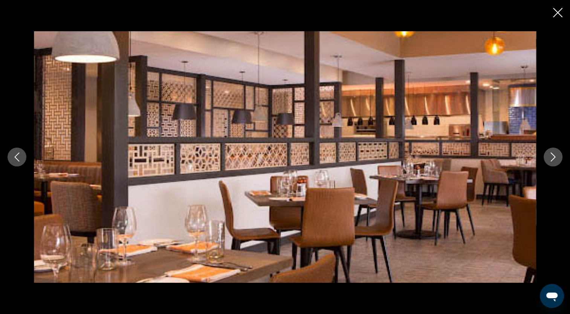
click at [551, 156] on icon "Next image" at bounding box center [552, 157] width 9 height 9
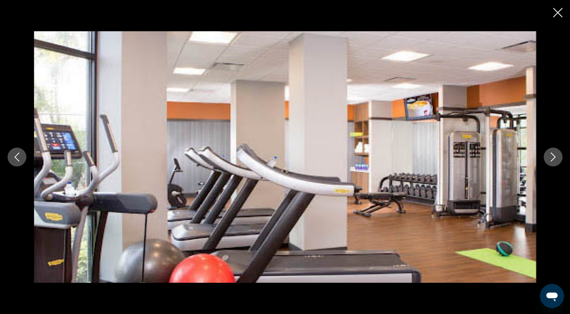
click at [551, 156] on icon "Next image" at bounding box center [552, 157] width 9 height 9
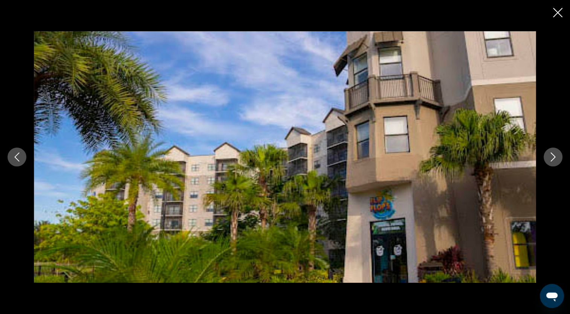
click at [551, 156] on icon "Next image" at bounding box center [552, 157] width 9 height 9
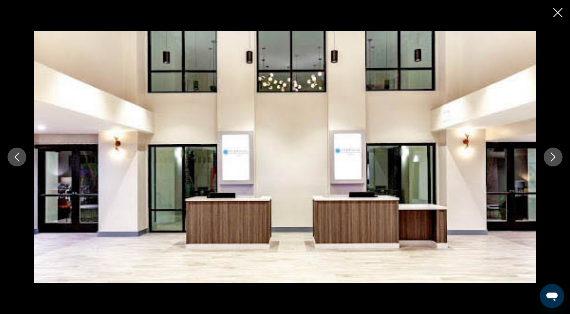
click at [551, 156] on icon "Next image" at bounding box center [552, 157] width 9 height 9
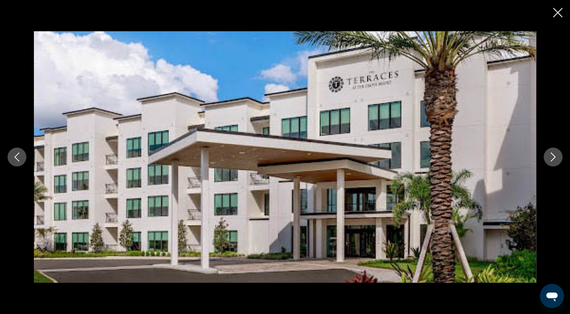
click at [551, 156] on icon "Next image" at bounding box center [552, 157] width 9 height 9
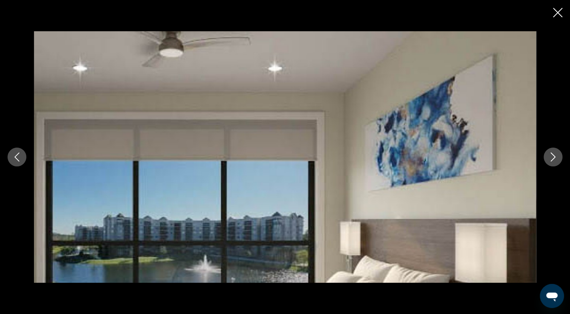
click at [551, 156] on icon "Next image" at bounding box center [552, 157] width 9 height 9
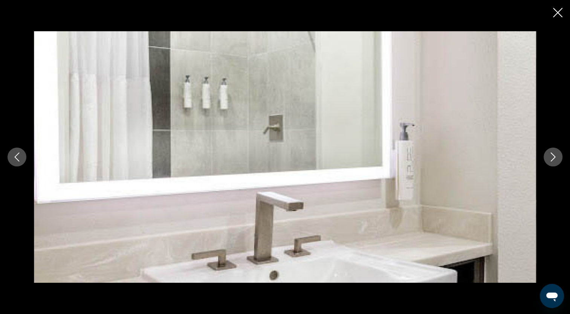
click at [551, 156] on icon "Next image" at bounding box center [552, 157] width 9 height 9
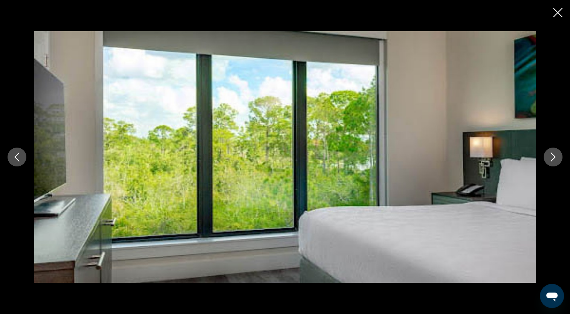
click at [551, 156] on icon "Next image" at bounding box center [552, 157] width 9 height 9
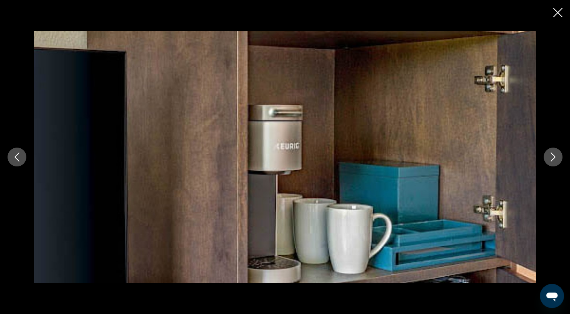
click at [551, 156] on icon "Next image" at bounding box center [552, 157] width 9 height 9
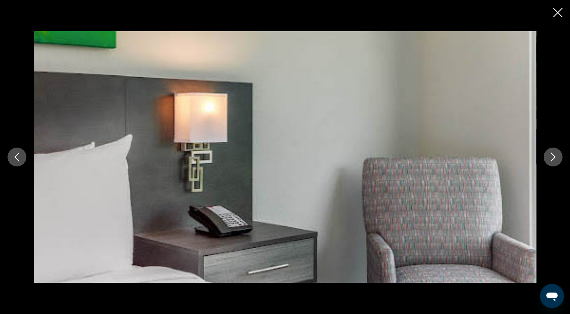
click at [551, 156] on icon "Next image" at bounding box center [552, 157] width 9 height 9
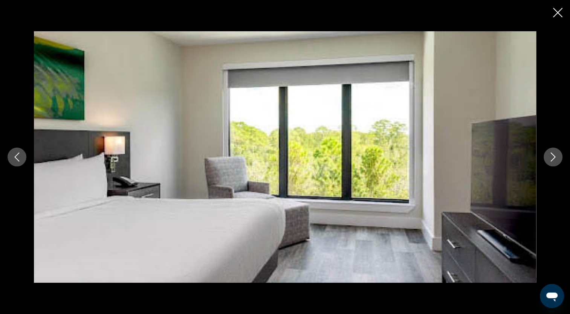
click at [551, 156] on icon "Next image" at bounding box center [552, 157] width 9 height 9
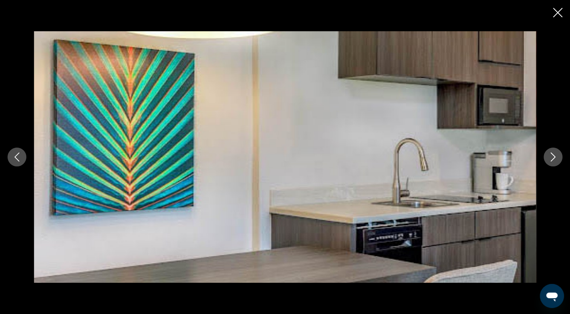
click at [551, 156] on icon "Next image" at bounding box center [552, 157] width 9 height 9
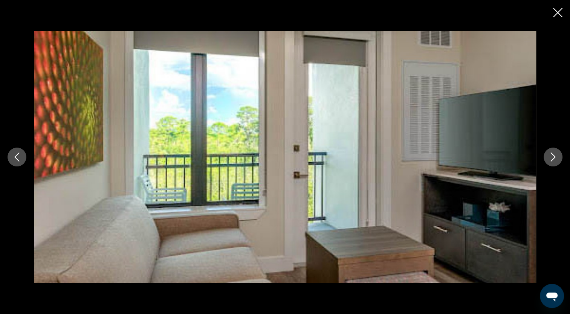
click at [551, 156] on icon "Next image" at bounding box center [552, 157] width 9 height 9
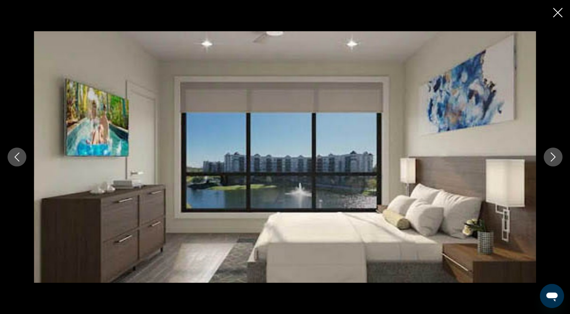
click at [551, 156] on icon "Next image" at bounding box center [552, 157] width 9 height 9
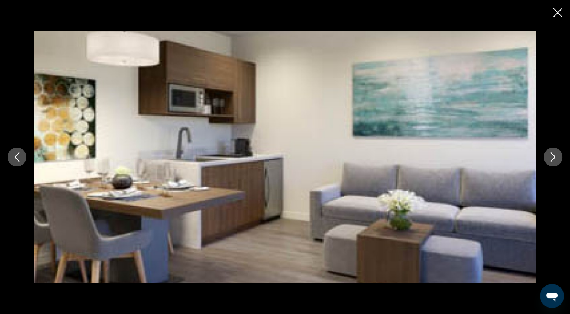
click at [551, 156] on icon "Next image" at bounding box center [552, 157] width 9 height 9
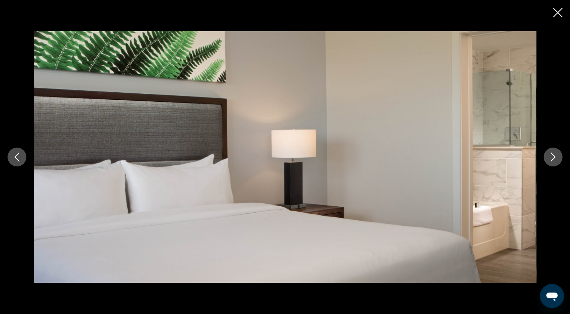
click at [551, 156] on icon "Next image" at bounding box center [552, 157] width 9 height 9
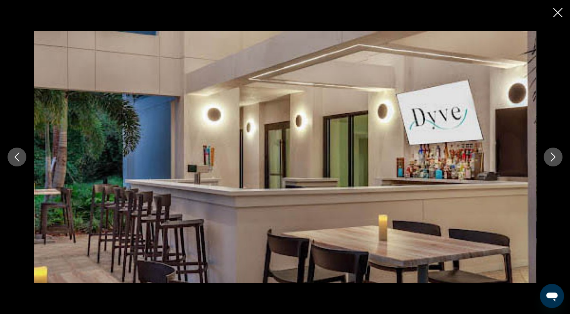
click at [551, 156] on icon "Next image" at bounding box center [552, 157] width 9 height 9
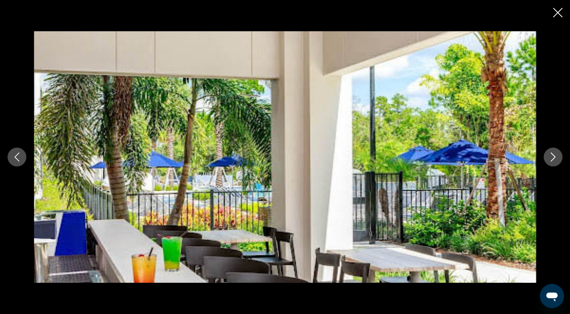
click at [551, 156] on icon "Next image" at bounding box center [552, 157] width 9 height 9
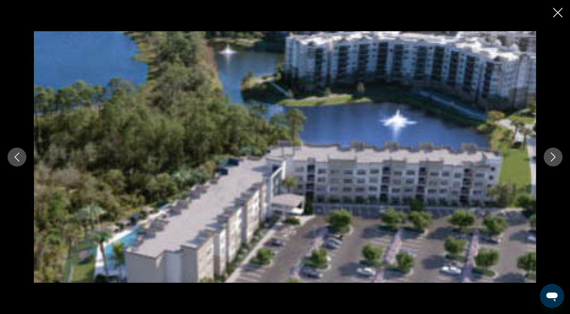
click at [559, 8] on icon "Close slideshow" at bounding box center [557, 12] width 9 height 9
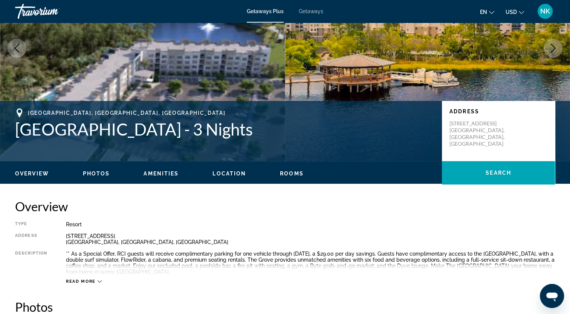
scroll to position [75, 0]
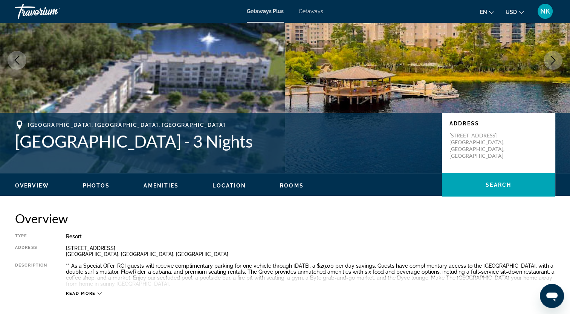
click at [284, 186] on span "Rooms" at bounding box center [292, 186] width 24 height 6
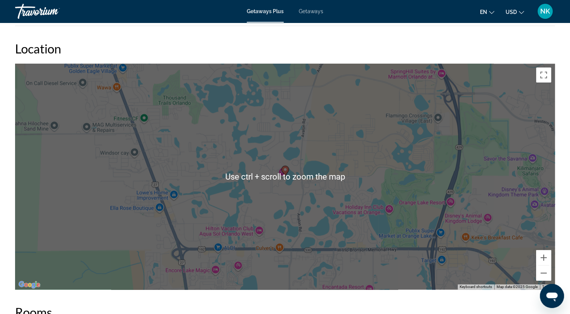
scroll to position [837, 0]
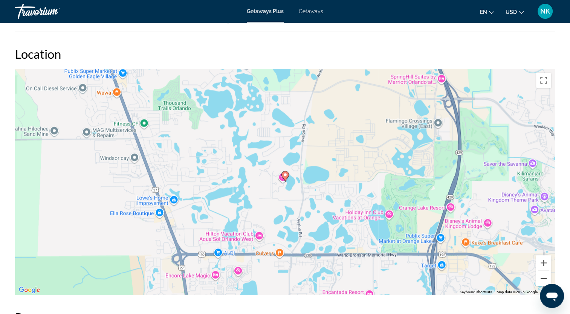
click at [544, 272] on button "Zoom out" at bounding box center [543, 278] width 15 height 15
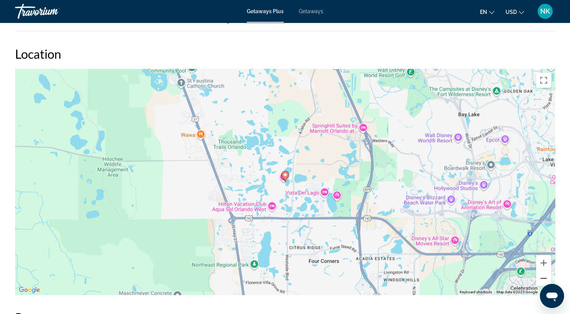
click at [544, 272] on button "Zoom out" at bounding box center [543, 278] width 15 height 15
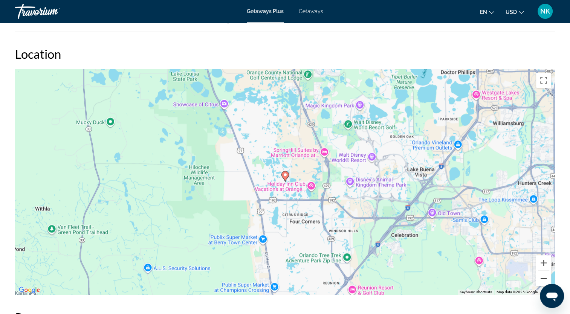
click at [544, 272] on button "Zoom out" at bounding box center [543, 278] width 15 height 15
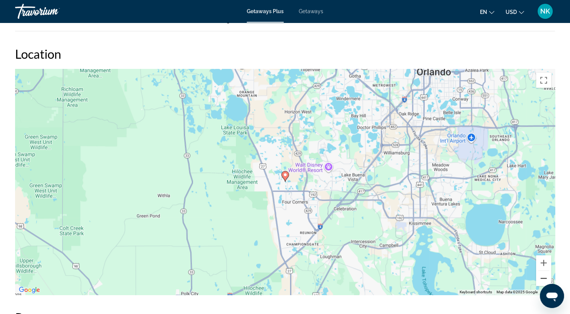
click at [544, 272] on button "Zoom out" at bounding box center [543, 278] width 15 height 15
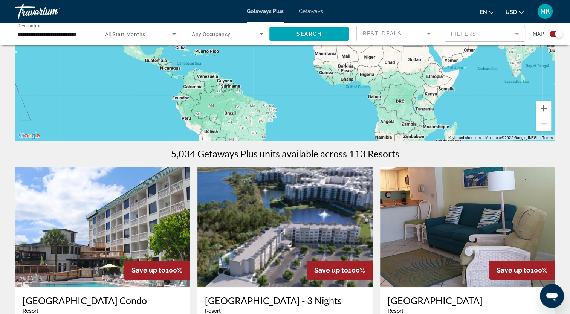
scroll to position [226, 0]
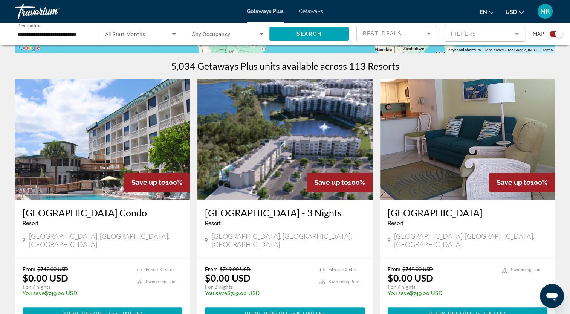
click at [130, 156] on img "Main content" at bounding box center [102, 139] width 175 height 121
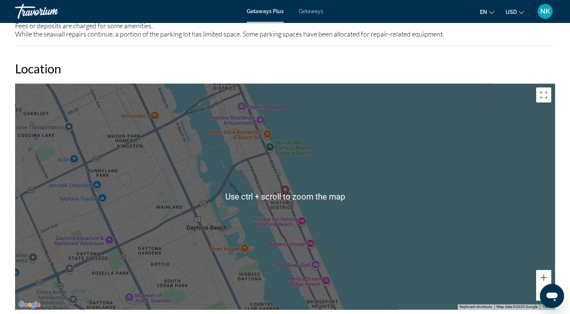
scroll to position [979, 0]
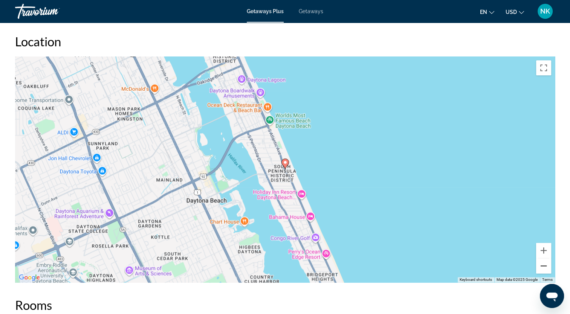
click at [541, 264] on button "Zoom out" at bounding box center [543, 265] width 15 height 15
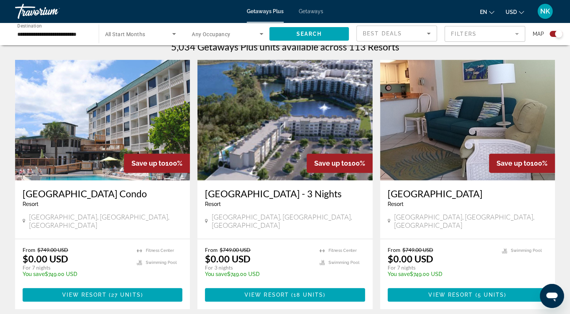
scroll to position [264, 0]
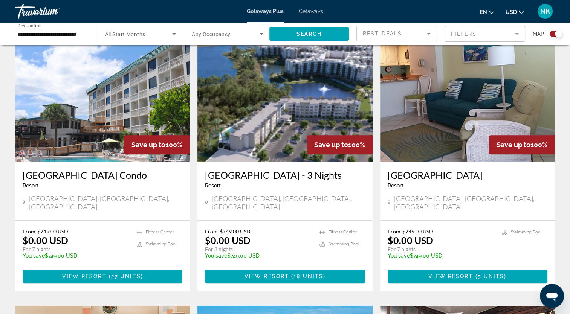
click at [422, 147] on img "Main content" at bounding box center [467, 101] width 175 height 121
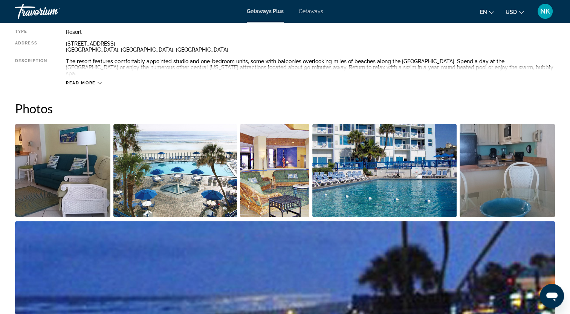
scroll to position [264, 0]
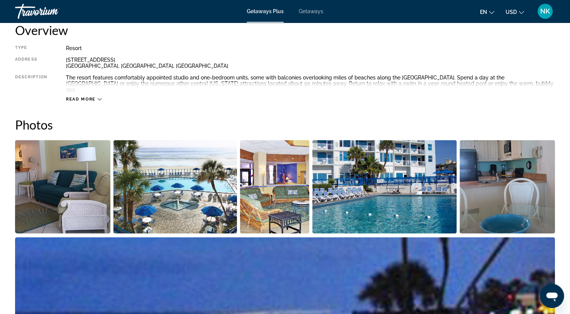
click at [183, 191] on img "Open full-screen image slider" at bounding box center [175, 186] width 124 height 93
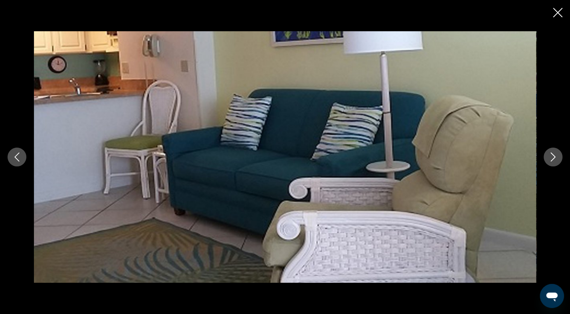
click at [547, 158] on button "Next image" at bounding box center [553, 157] width 19 height 19
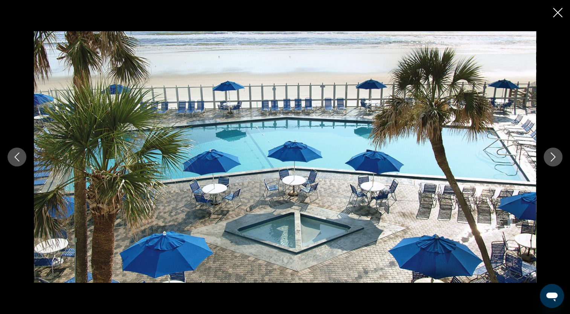
click at [547, 158] on button "Next image" at bounding box center [553, 157] width 19 height 19
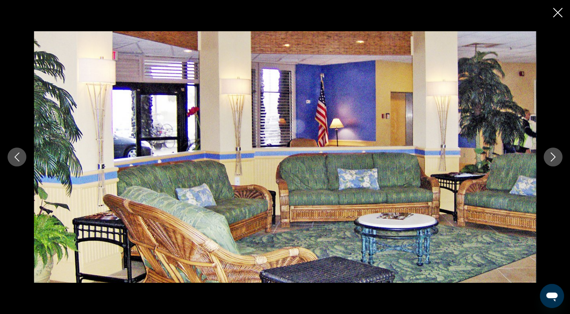
click at [547, 158] on button "Next image" at bounding box center [553, 157] width 19 height 19
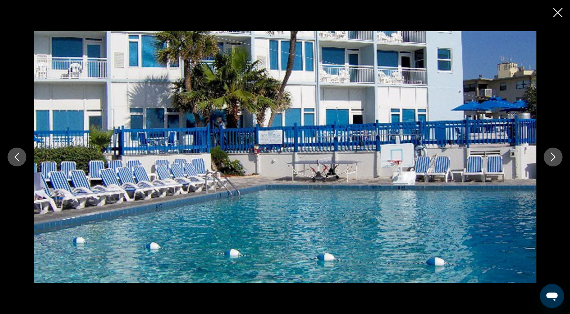
click at [547, 158] on button "Next image" at bounding box center [553, 157] width 19 height 19
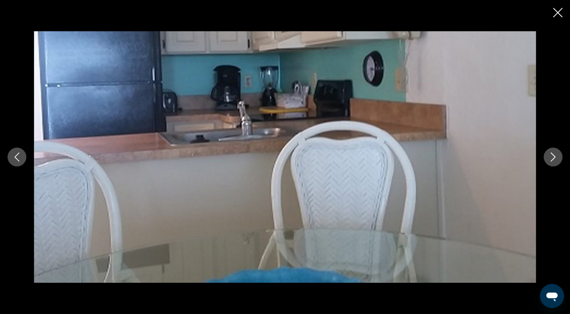
click at [547, 158] on button "Next image" at bounding box center [553, 157] width 19 height 19
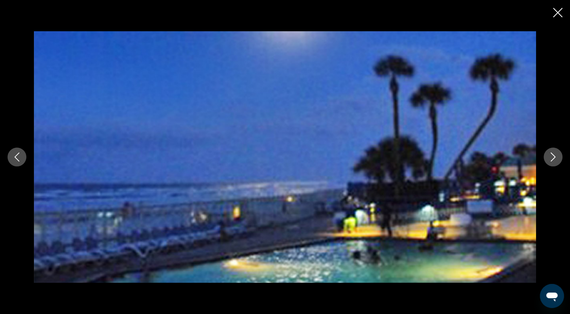
click at [545, 158] on button "Next image" at bounding box center [553, 157] width 19 height 19
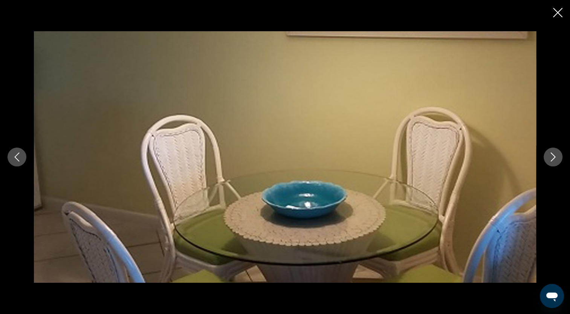
click at [545, 158] on button "Next image" at bounding box center [553, 157] width 19 height 19
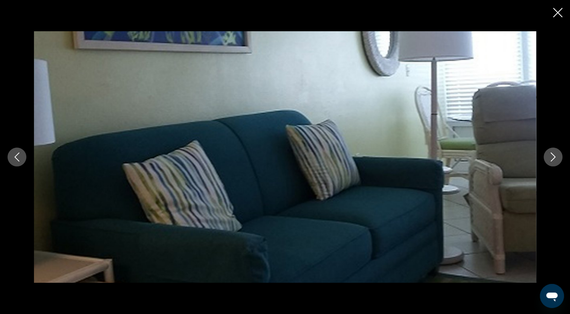
click at [545, 158] on button "Next image" at bounding box center [553, 157] width 19 height 19
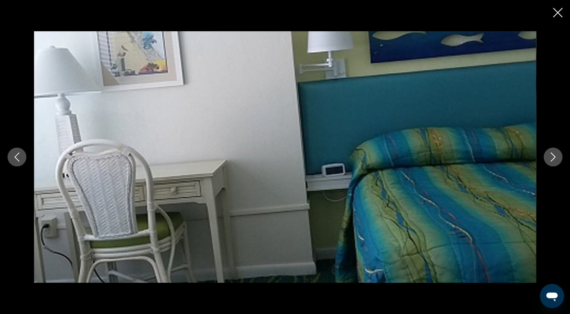
click at [545, 158] on button "Next image" at bounding box center [553, 157] width 19 height 19
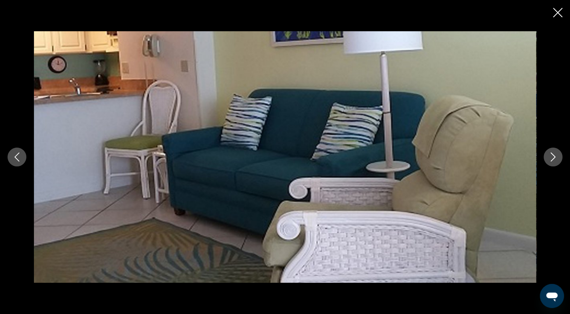
click at [556, 20] on div "prev next" at bounding box center [285, 157] width 570 height 314
click at [558, 9] on icon "Close slideshow" at bounding box center [557, 12] width 9 height 9
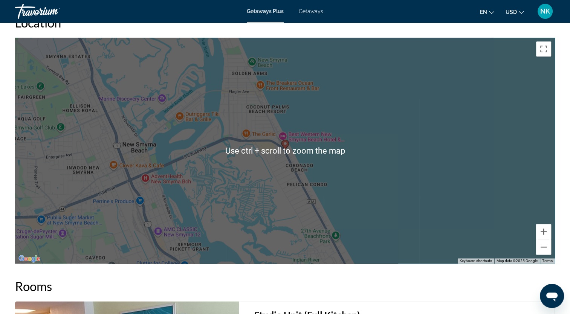
scroll to position [1017, 0]
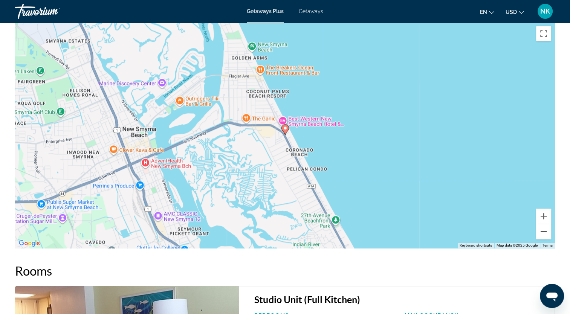
click at [543, 224] on button "Zoom out" at bounding box center [543, 231] width 15 height 15
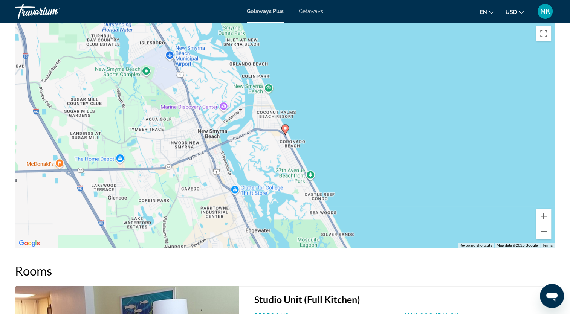
click at [543, 224] on button "Zoom out" at bounding box center [543, 231] width 15 height 15
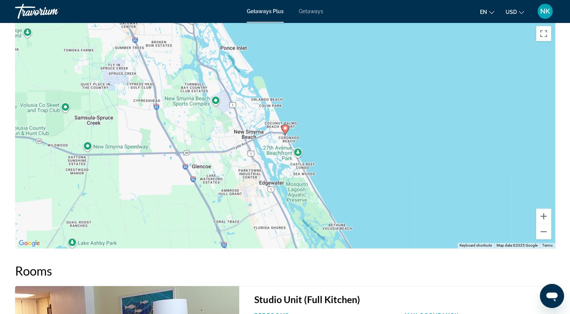
click at [543, 243] on link "Terms" at bounding box center [547, 245] width 11 height 4
click at [543, 228] on button "Zoom out" at bounding box center [543, 231] width 15 height 15
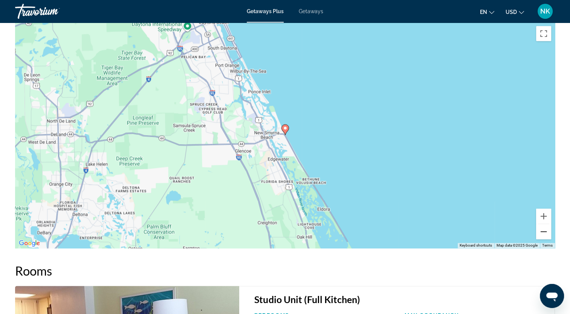
click at [543, 228] on button "Zoom out" at bounding box center [543, 231] width 15 height 15
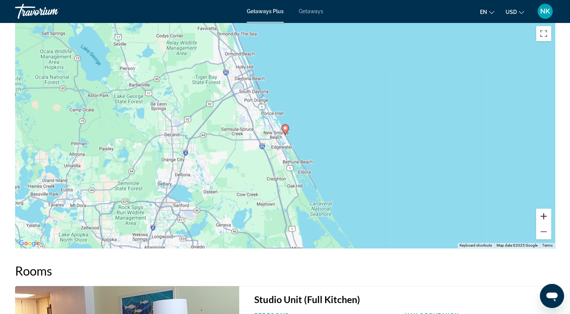
click at [544, 211] on button "Zoom in" at bounding box center [543, 216] width 15 height 15
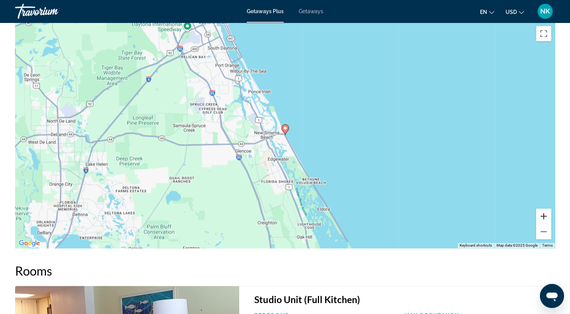
click at [544, 211] on button "Zoom in" at bounding box center [543, 216] width 15 height 15
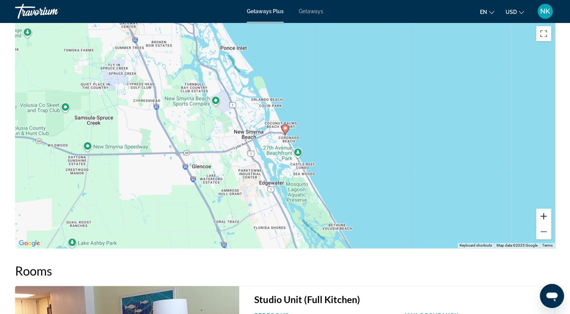
click at [544, 211] on button "Zoom in" at bounding box center [543, 216] width 15 height 15
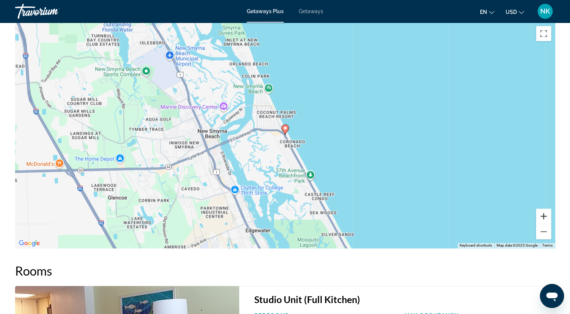
click at [544, 211] on button "Zoom in" at bounding box center [543, 216] width 15 height 15
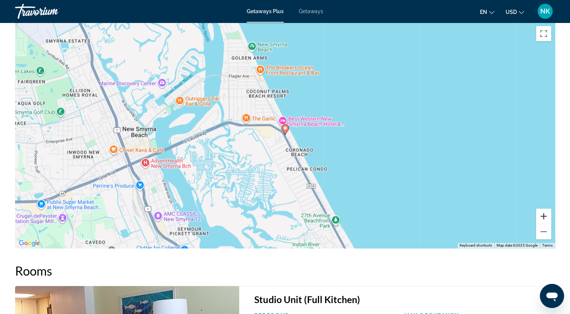
click at [544, 211] on button "Zoom in" at bounding box center [543, 216] width 15 height 15
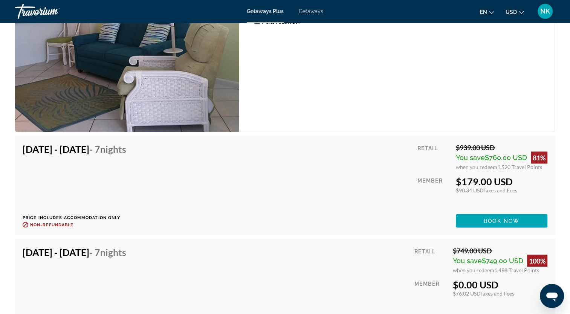
scroll to position [1234, 0]
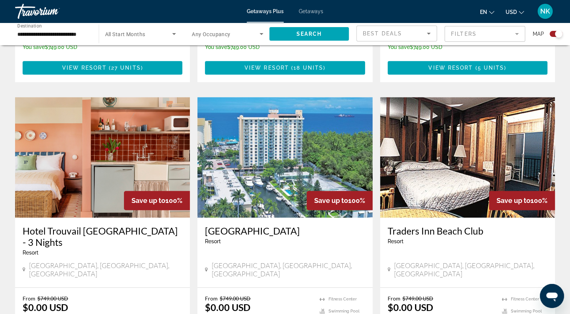
scroll to position [490, 0]
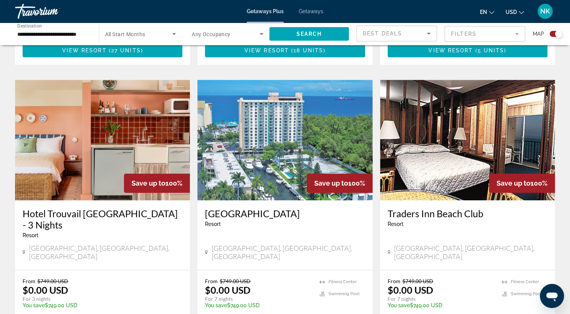
click at [452, 141] on img "Main content" at bounding box center [467, 140] width 175 height 121
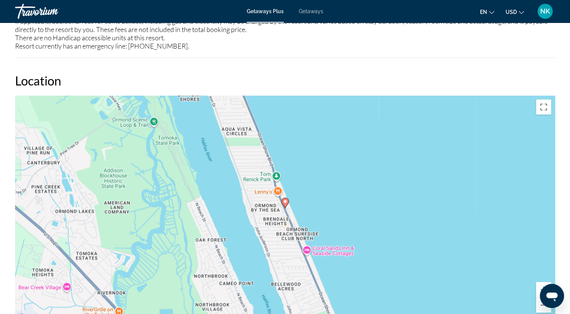
scroll to position [866, 0]
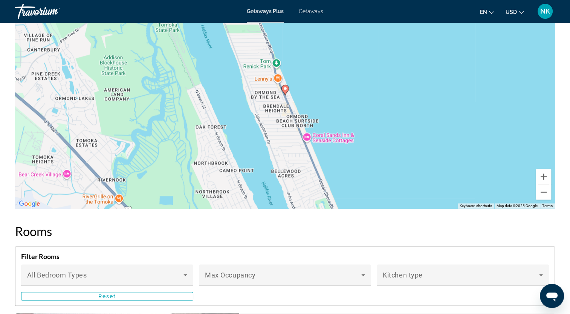
click at [544, 191] on button "Zoom out" at bounding box center [543, 192] width 15 height 15
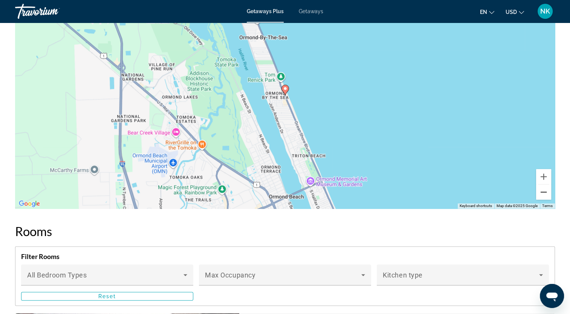
click at [544, 191] on button "Zoom out" at bounding box center [543, 192] width 15 height 15
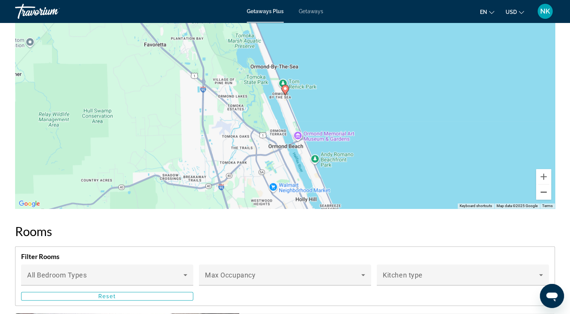
click at [543, 191] on button "Zoom out" at bounding box center [543, 192] width 15 height 15
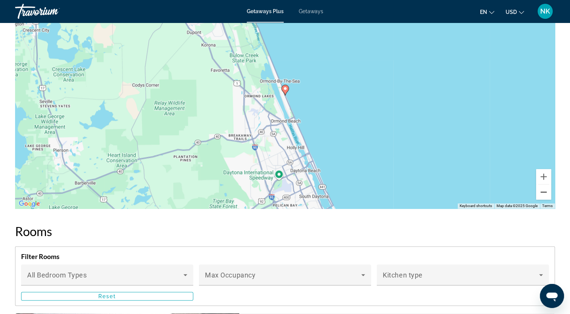
click at [543, 191] on button "Zoom out" at bounding box center [543, 192] width 15 height 15
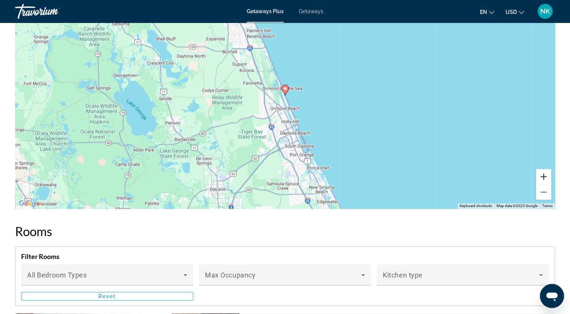
click at [544, 177] on button "Zoom in" at bounding box center [543, 176] width 15 height 15
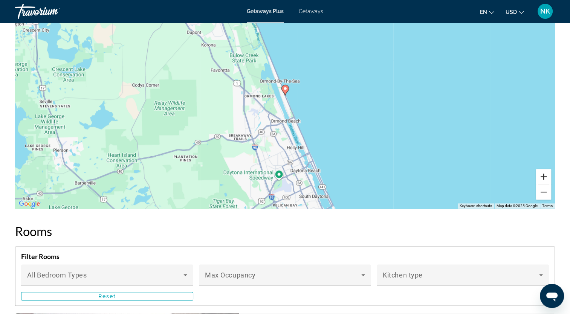
click at [544, 177] on button "Zoom in" at bounding box center [543, 176] width 15 height 15
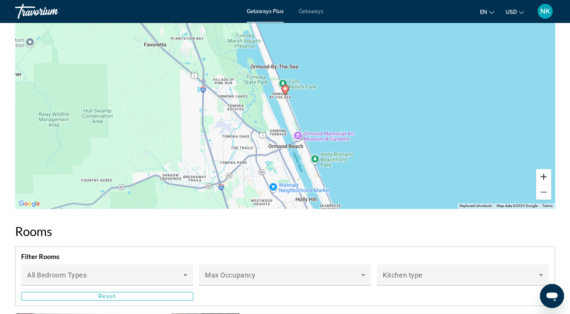
click at [544, 177] on button "Zoom in" at bounding box center [543, 176] width 15 height 15
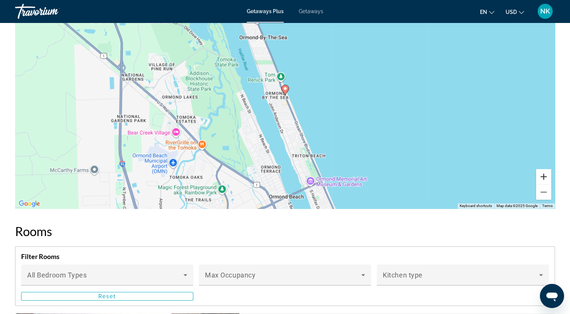
click at [544, 177] on button "Zoom in" at bounding box center [543, 176] width 15 height 15
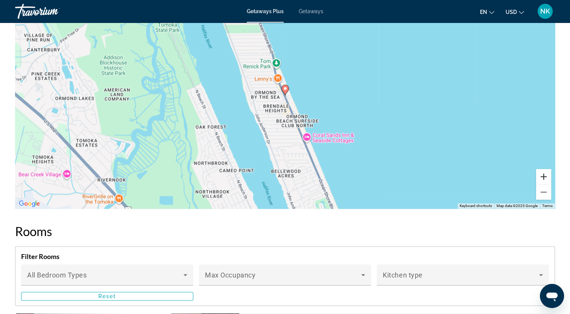
click at [544, 177] on button "Zoom in" at bounding box center [543, 176] width 15 height 15
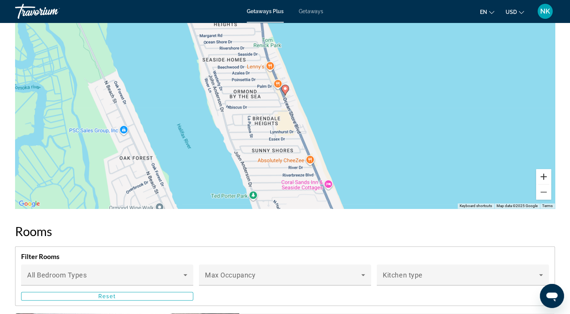
click at [544, 177] on button "Zoom in" at bounding box center [543, 176] width 15 height 15
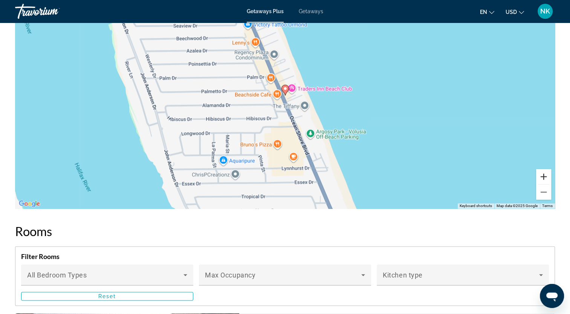
click at [544, 177] on button "Zoom in" at bounding box center [543, 176] width 15 height 15
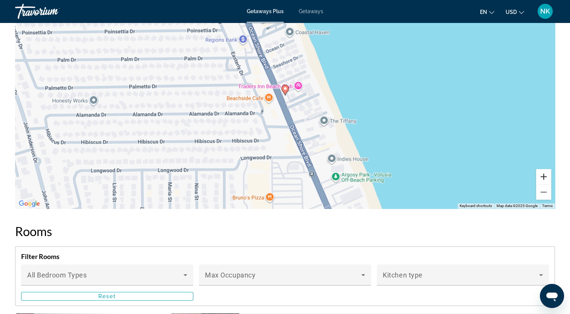
click at [544, 177] on button "Zoom in" at bounding box center [543, 176] width 15 height 15
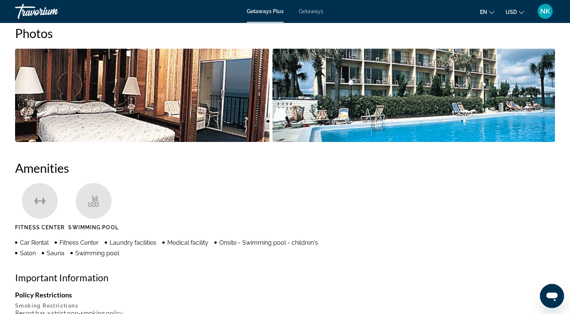
scroll to position [301, 0]
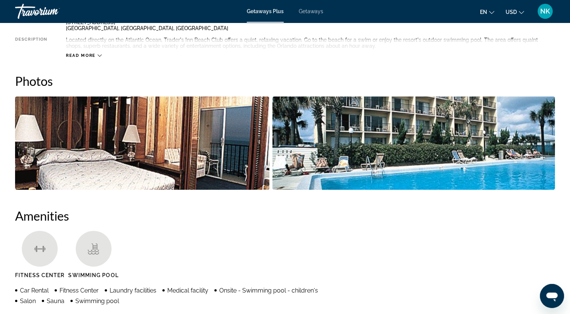
click at [499, 148] on img "Open full-screen image slider" at bounding box center [413, 142] width 283 height 93
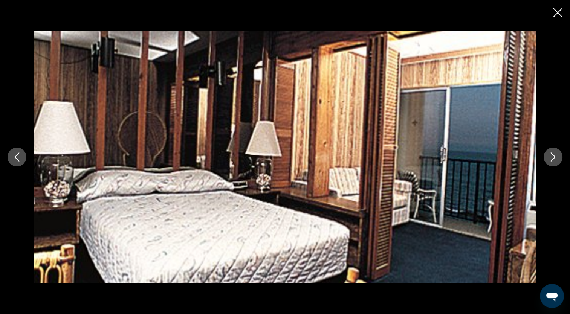
click at [555, 155] on icon "Next image" at bounding box center [552, 157] width 9 height 9
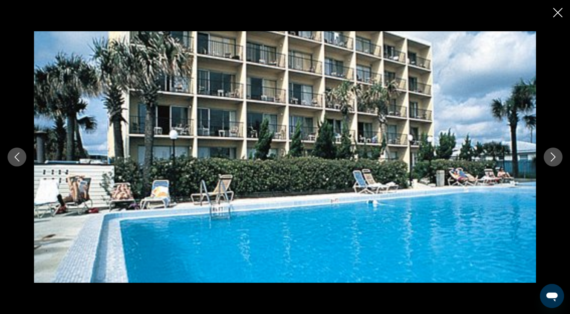
click at [555, 155] on icon "Next image" at bounding box center [552, 157] width 9 height 9
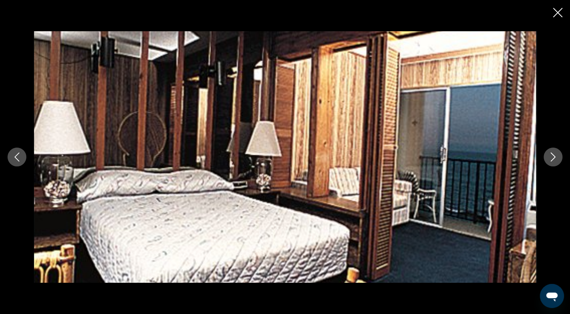
click at [555, 155] on icon "Next image" at bounding box center [552, 157] width 9 height 9
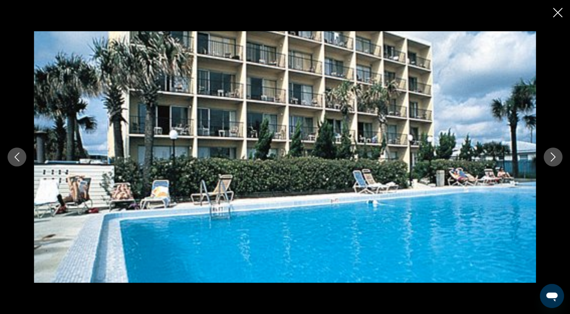
click at [555, 155] on icon "Next image" at bounding box center [552, 157] width 9 height 9
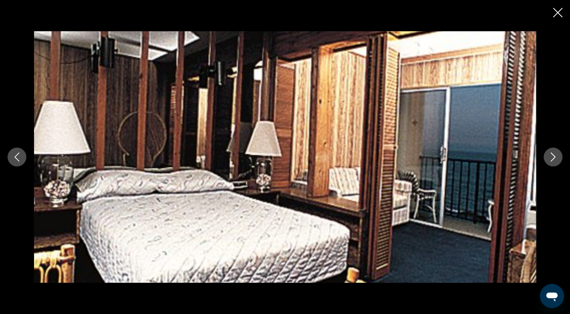
click at [555, 155] on icon "Next image" at bounding box center [552, 157] width 9 height 9
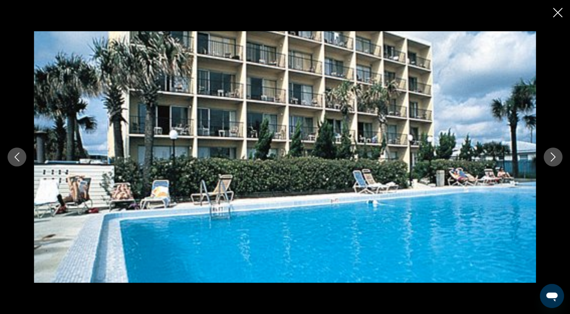
click at [555, 155] on icon "Next image" at bounding box center [552, 157] width 9 height 9
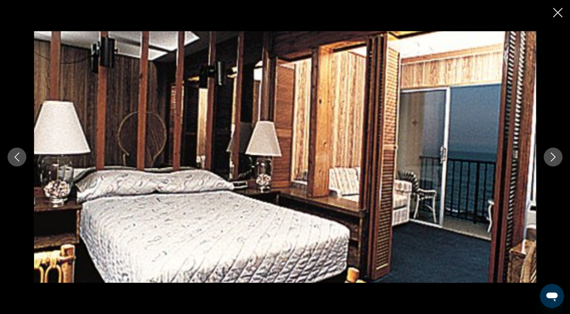
click at [555, 155] on icon "Next image" at bounding box center [552, 157] width 9 height 9
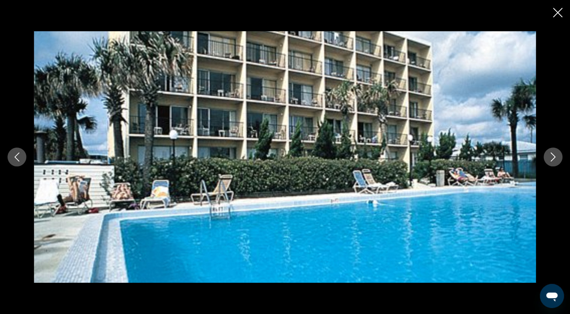
click at [555, 155] on icon "Next image" at bounding box center [552, 157] width 9 height 9
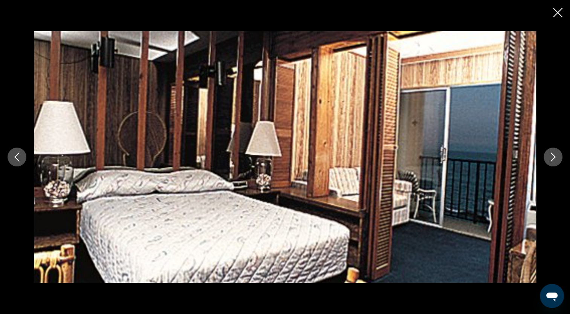
click at [559, 11] on icon "Close slideshow" at bounding box center [557, 12] width 9 height 9
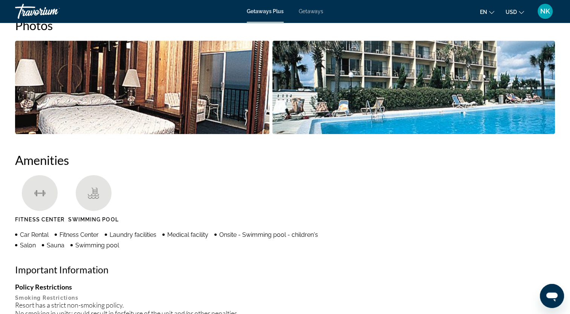
scroll to position [377, 0]
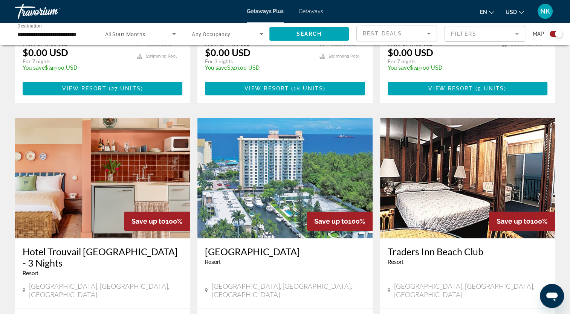
scroll to position [452, 0]
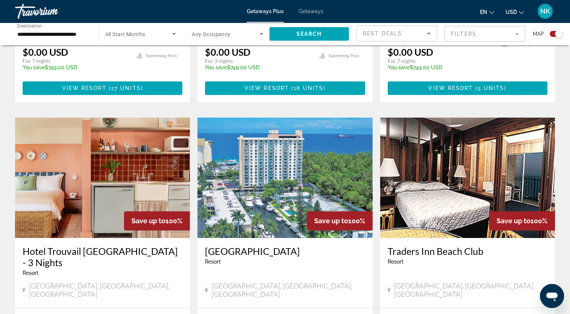
click at [234, 194] on img "Main content" at bounding box center [284, 178] width 175 height 121
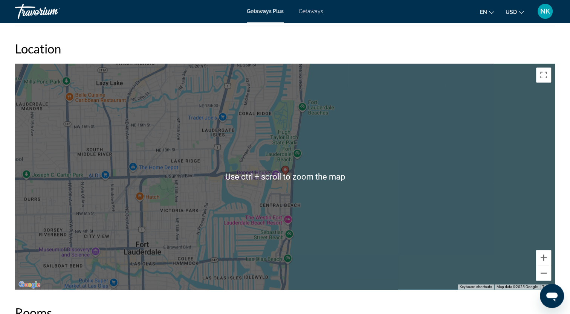
scroll to position [1130, 0]
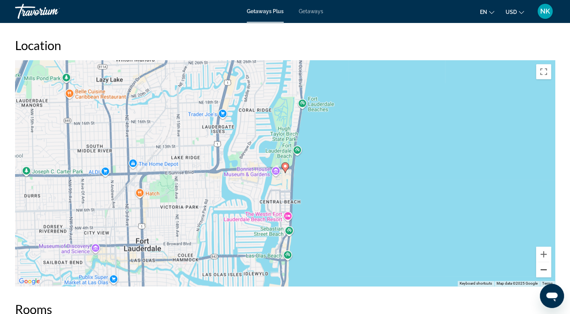
click at [545, 266] on button "Zoom out" at bounding box center [543, 269] width 15 height 15
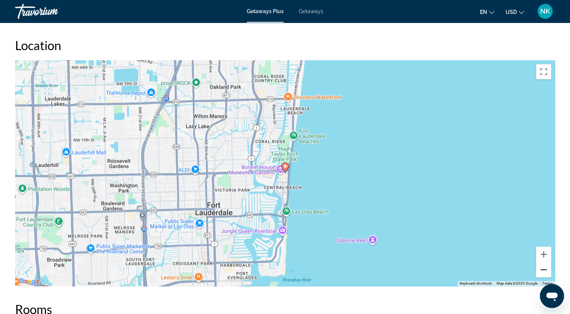
click at [541, 267] on button "Zoom out" at bounding box center [543, 269] width 15 height 15
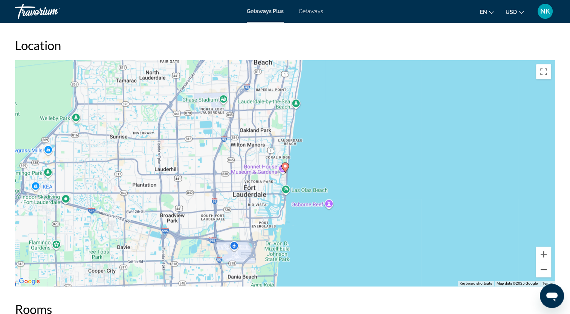
click at [541, 267] on button "Zoom out" at bounding box center [543, 269] width 15 height 15
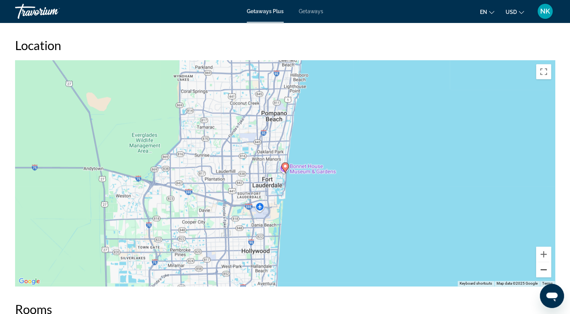
click at [541, 267] on button "Zoom out" at bounding box center [543, 269] width 15 height 15
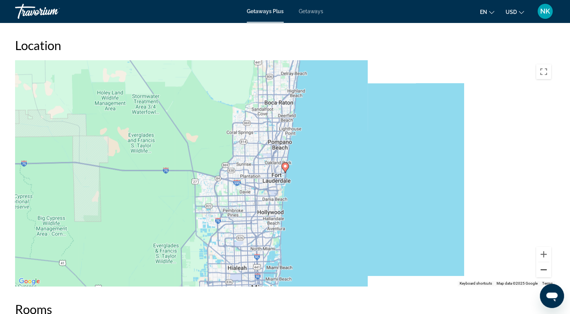
click at [546, 267] on button "Zoom out" at bounding box center [543, 269] width 15 height 15
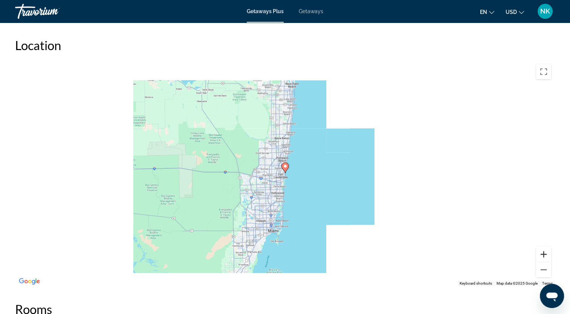
click at [544, 251] on button "Zoom in" at bounding box center [543, 254] width 15 height 15
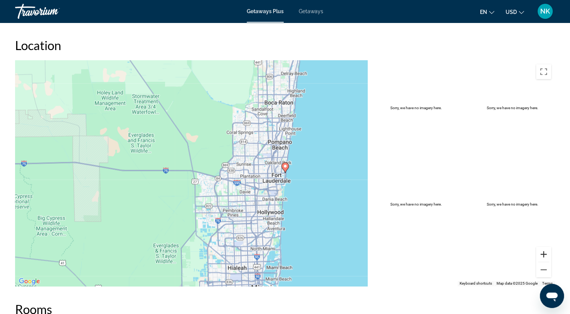
click at [544, 251] on button "Zoom in" at bounding box center [543, 254] width 15 height 15
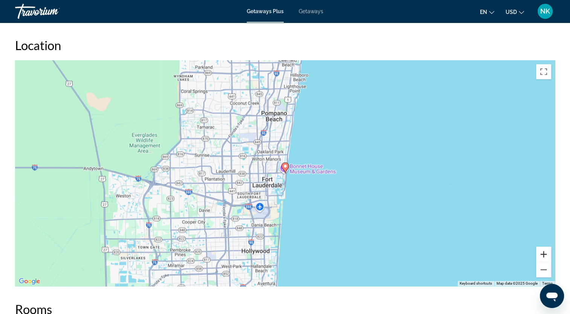
click at [544, 251] on button "Zoom in" at bounding box center [543, 254] width 15 height 15
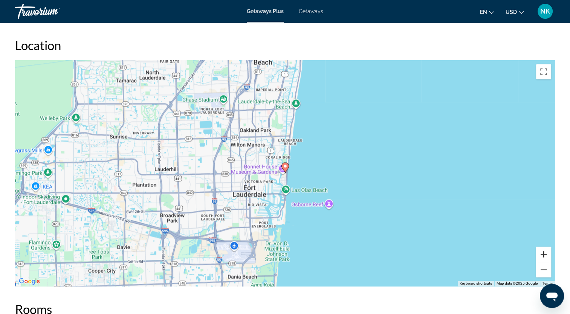
click at [544, 251] on button "Zoom in" at bounding box center [543, 254] width 15 height 15
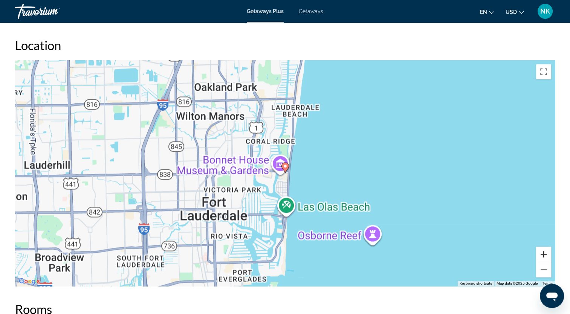
click at [543, 250] on button "Zoom in" at bounding box center [543, 254] width 15 height 15
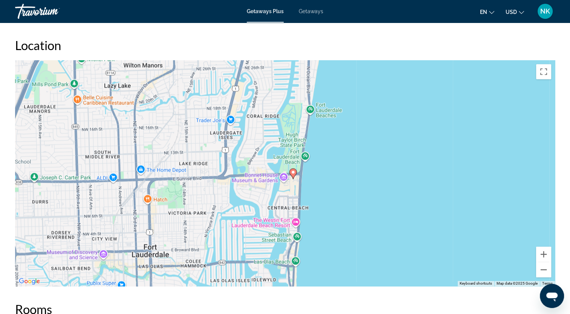
drag, startPoint x: 378, startPoint y: 182, endPoint x: 386, endPoint y: 188, distance: 9.5
click at [386, 188] on div "To activate drag with keyboard, press Alt + Enter. Once in keyboard drag state,…" at bounding box center [285, 173] width 540 height 226
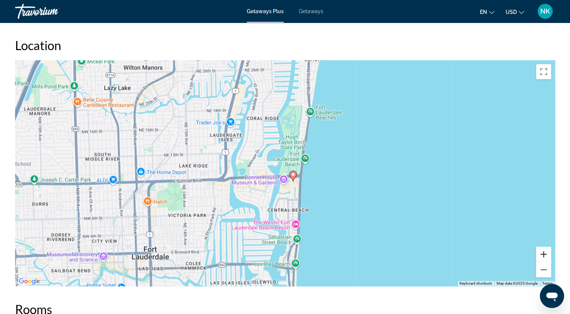
click at [545, 251] on button "Zoom in" at bounding box center [543, 254] width 15 height 15
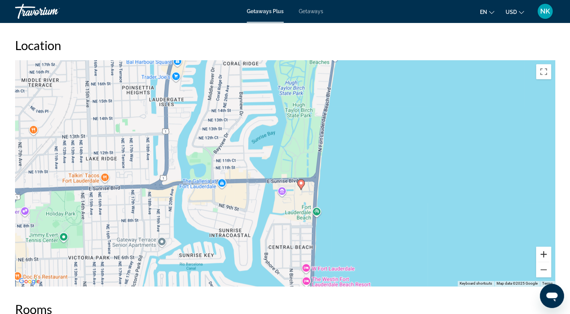
click at [544, 251] on button "Zoom in" at bounding box center [543, 254] width 15 height 15
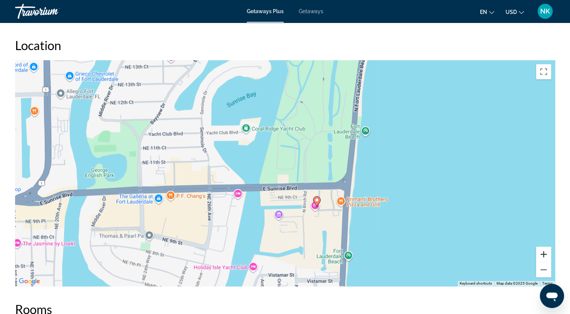
click at [545, 252] on button "Zoom in" at bounding box center [543, 254] width 15 height 15
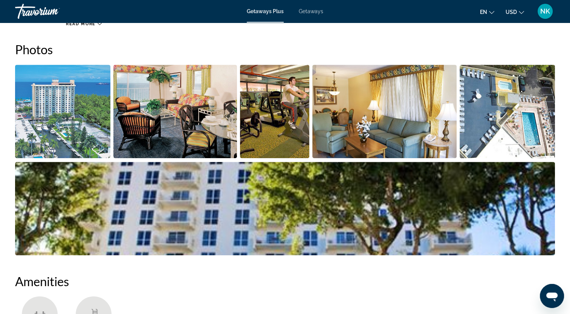
scroll to position [377, 0]
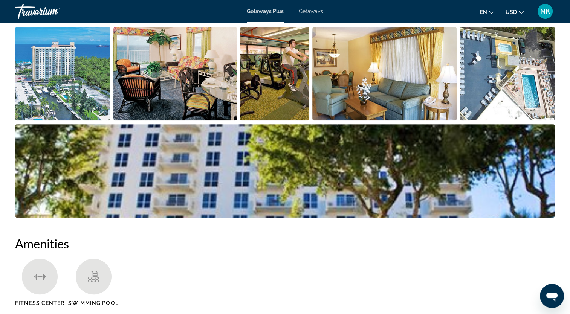
click at [476, 62] on img "Open full-screen image slider" at bounding box center [507, 73] width 95 height 93
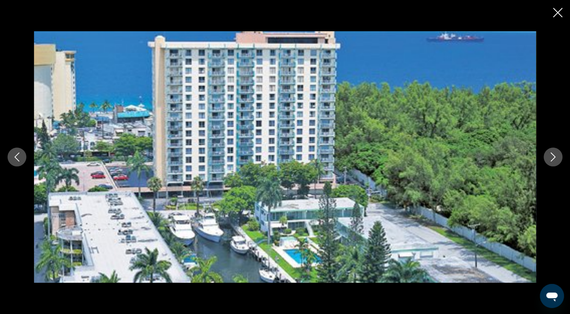
click at [549, 161] on icon "Next image" at bounding box center [552, 157] width 9 height 9
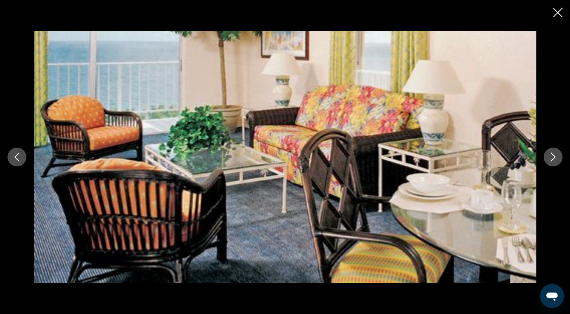
click at [549, 161] on icon "Next image" at bounding box center [552, 157] width 9 height 9
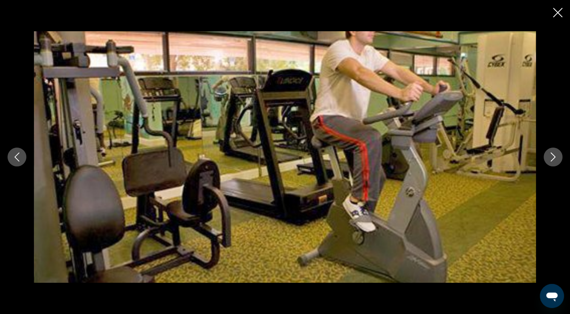
click at [549, 161] on icon "Next image" at bounding box center [552, 157] width 9 height 9
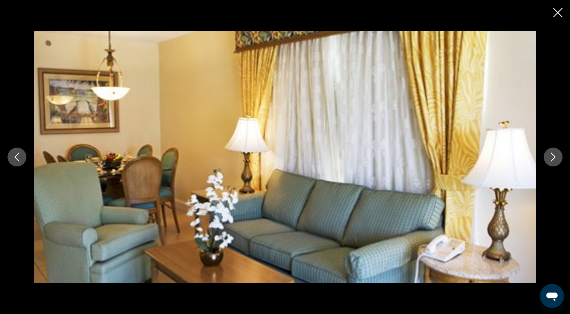
click at [549, 161] on icon "Next image" at bounding box center [552, 157] width 9 height 9
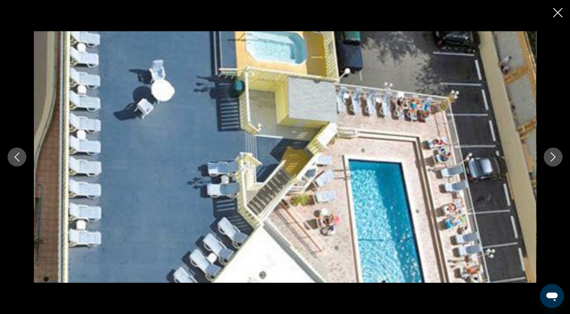
click at [535, 169] on img "Main content" at bounding box center [285, 156] width 502 height 251
click at [548, 156] on icon "Next image" at bounding box center [552, 157] width 9 height 9
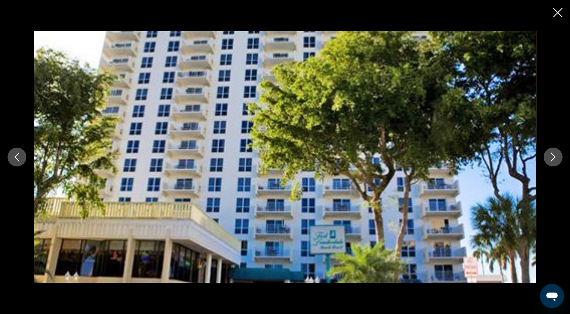
click at [555, 150] on button "Next image" at bounding box center [553, 157] width 19 height 19
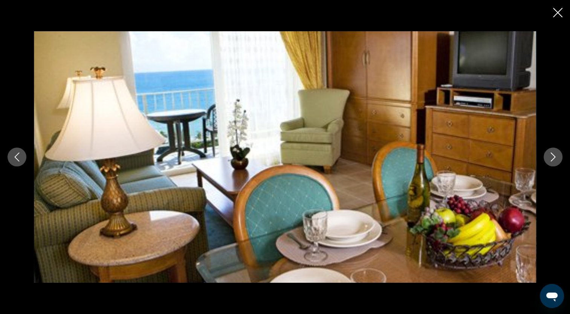
click at [553, 154] on icon "Next image" at bounding box center [553, 157] width 5 height 9
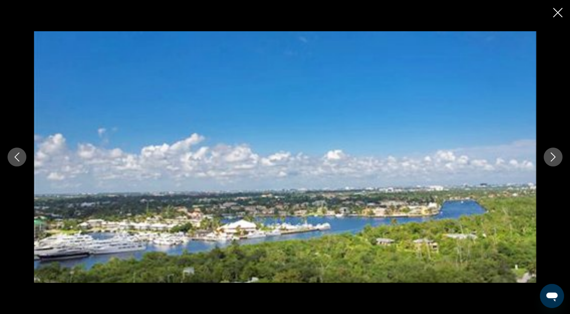
click at [552, 153] on icon "Next image" at bounding box center [552, 157] width 9 height 9
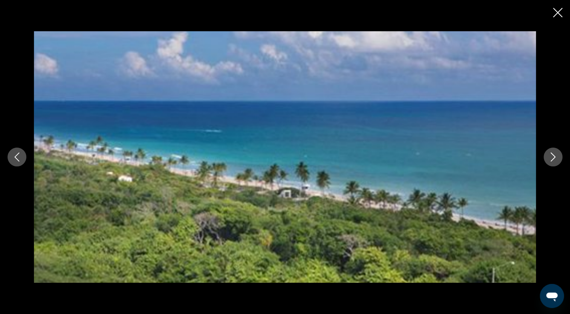
click at [552, 153] on icon "Next image" at bounding box center [552, 157] width 9 height 9
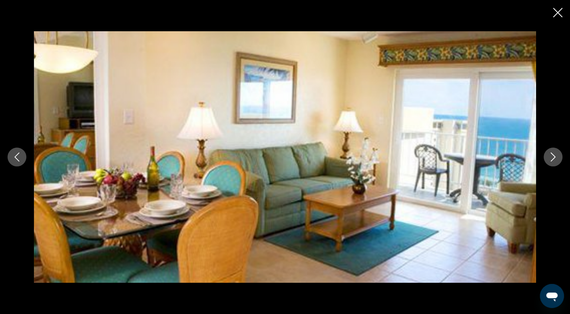
click at [552, 153] on icon "Next image" at bounding box center [552, 157] width 9 height 9
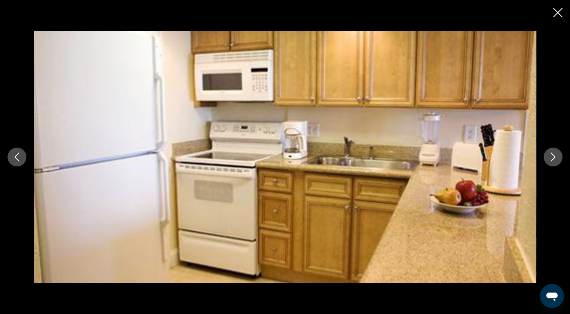
click at [552, 154] on icon "Next image" at bounding box center [553, 157] width 5 height 9
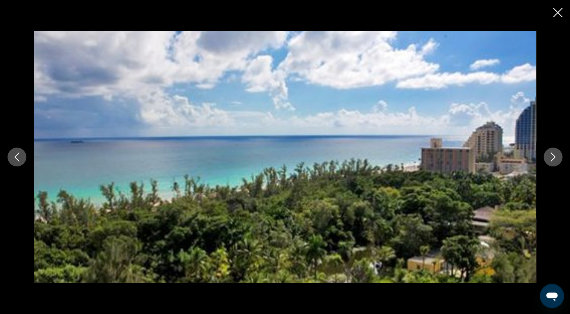
click at [552, 154] on icon "Next image" at bounding box center [553, 157] width 5 height 9
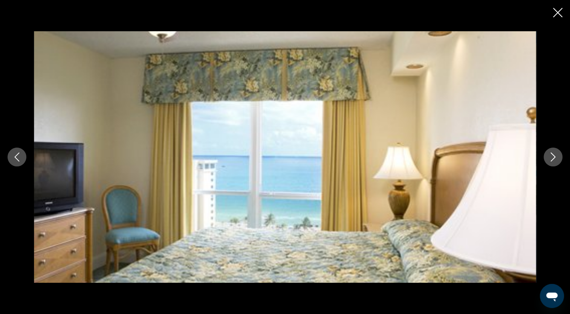
click at [552, 154] on icon "Next image" at bounding box center [553, 157] width 5 height 9
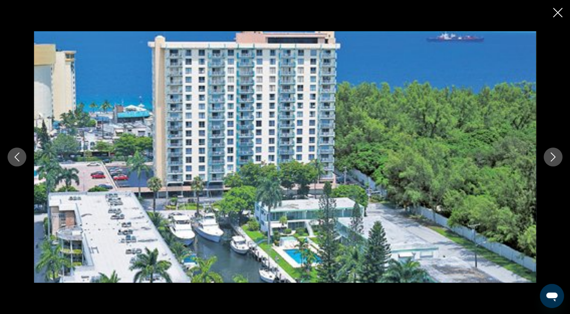
click at [552, 156] on icon "Next image" at bounding box center [552, 157] width 9 height 9
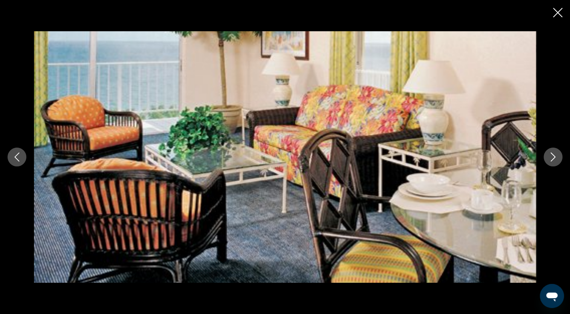
click at [552, 157] on icon "Next image" at bounding box center [552, 157] width 9 height 9
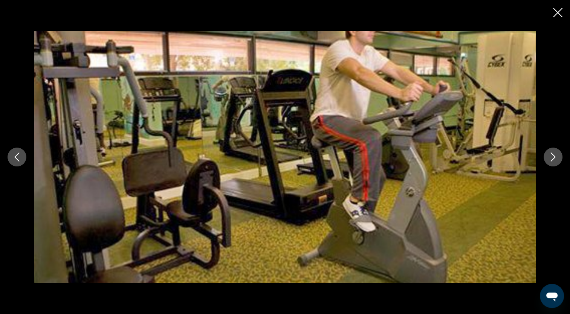
click at [559, 14] on icon "Close slideshow" at bounding box center [557, 12] width 9 height 9
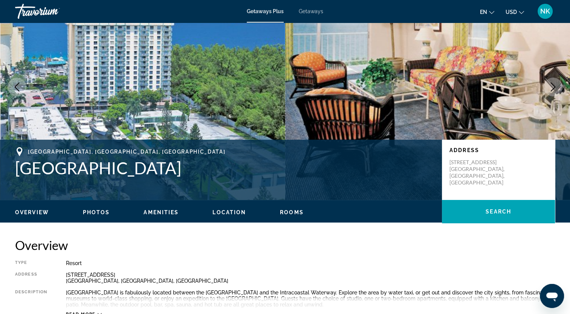
scroll to position [38, 0]
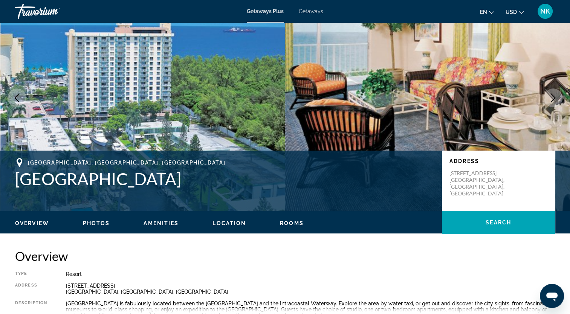
click at [297, 223] on span "Rooms" at bounding box center [292, 223] width 24 height 6
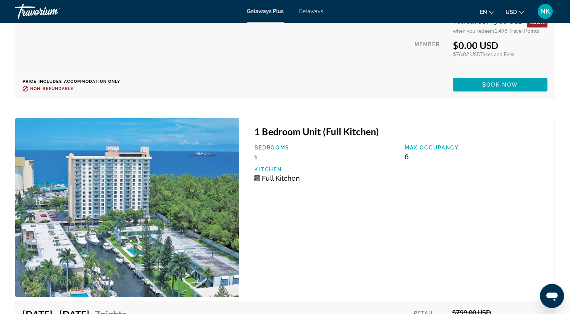
scroll to position [2678, 0]
